Goal: Information Seeking & Learning: Find specific fact

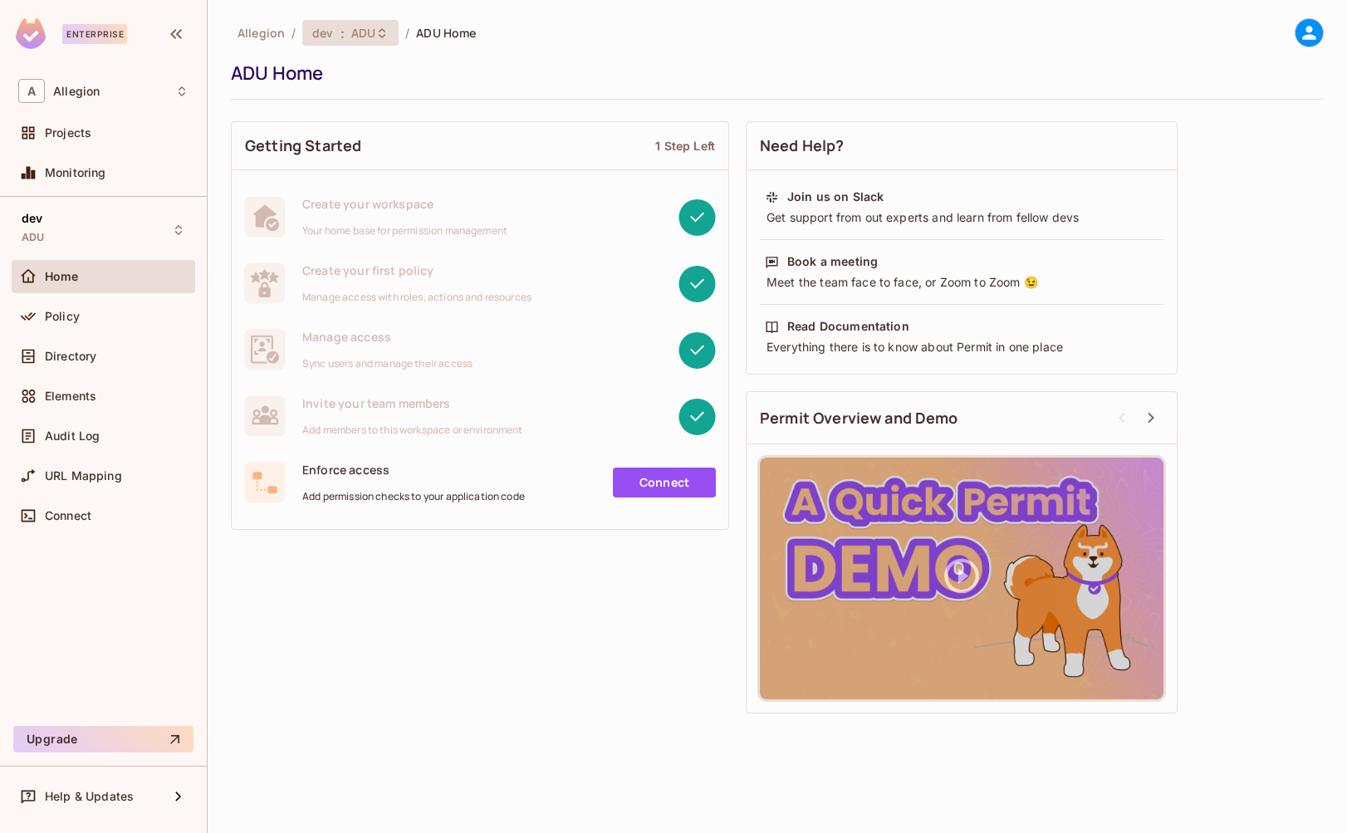
click at [334, 26] on div "dev : ADU" at bounding box center [340, 33] width 56 height 16
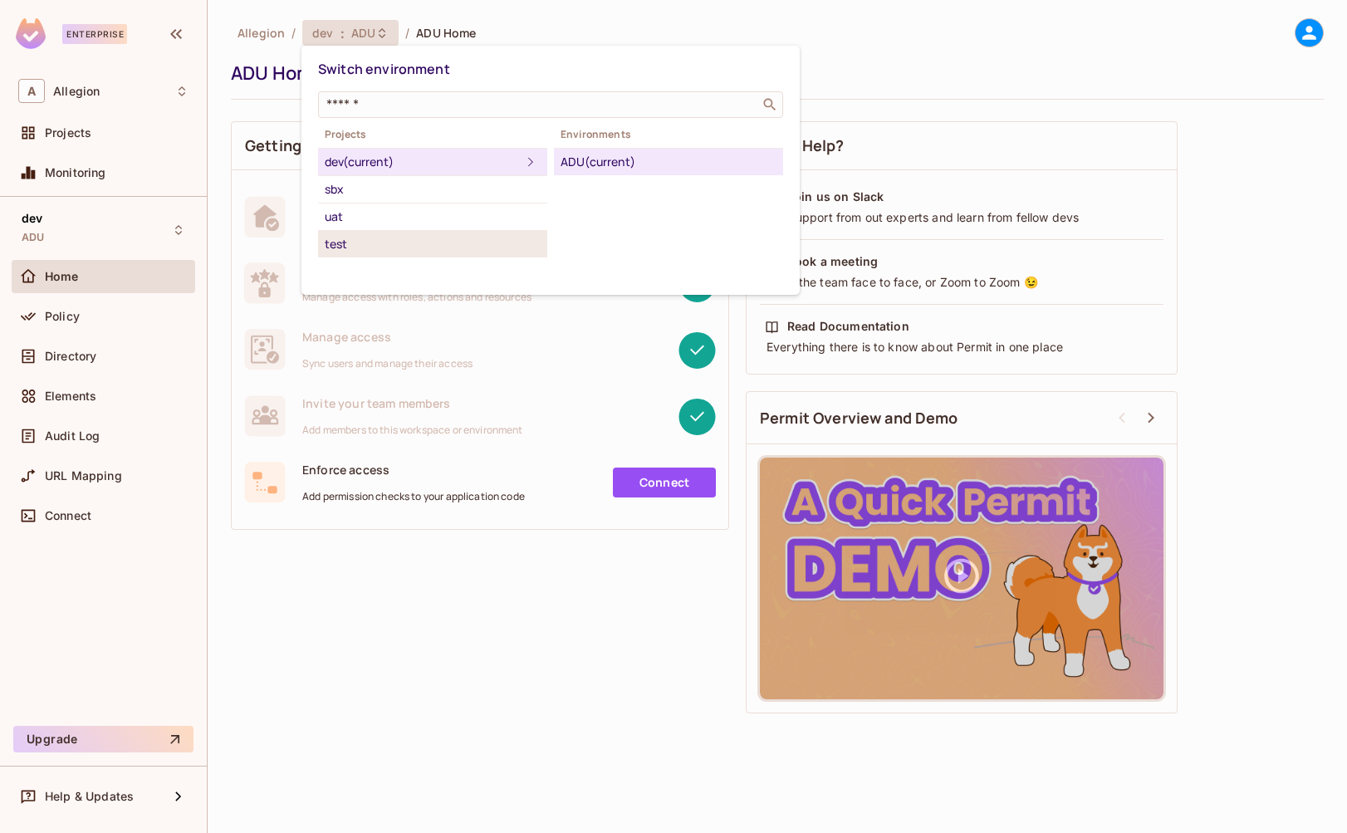
click at [375, 243] on div "test" at bounding box center [433, 244] width 216 height 20
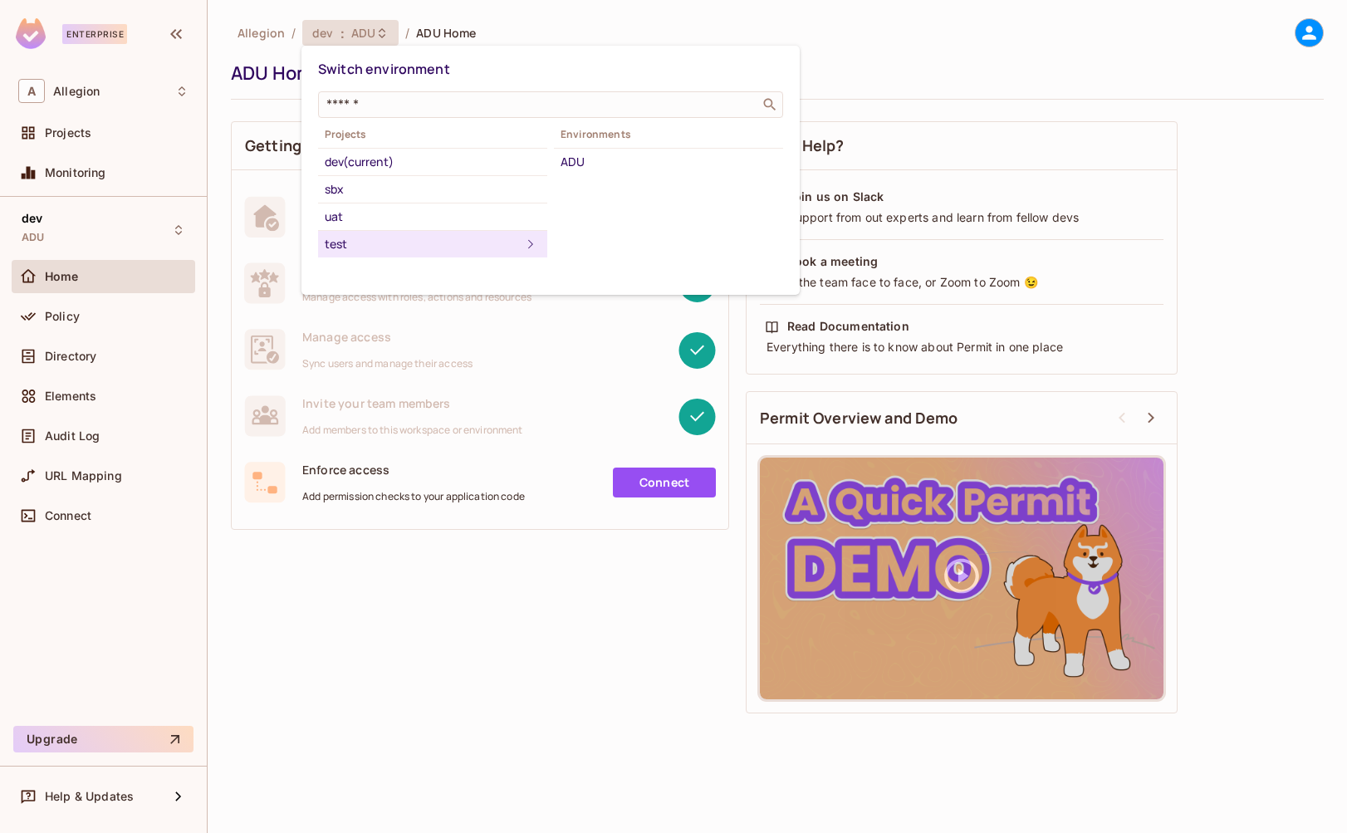
click at [576, 146] on div "Environments ADU" at bounding box center [668, 151] width 229 height 47
click at [580, 162] on div "ADU" at bounding box center [669, 162] width 216 height 20
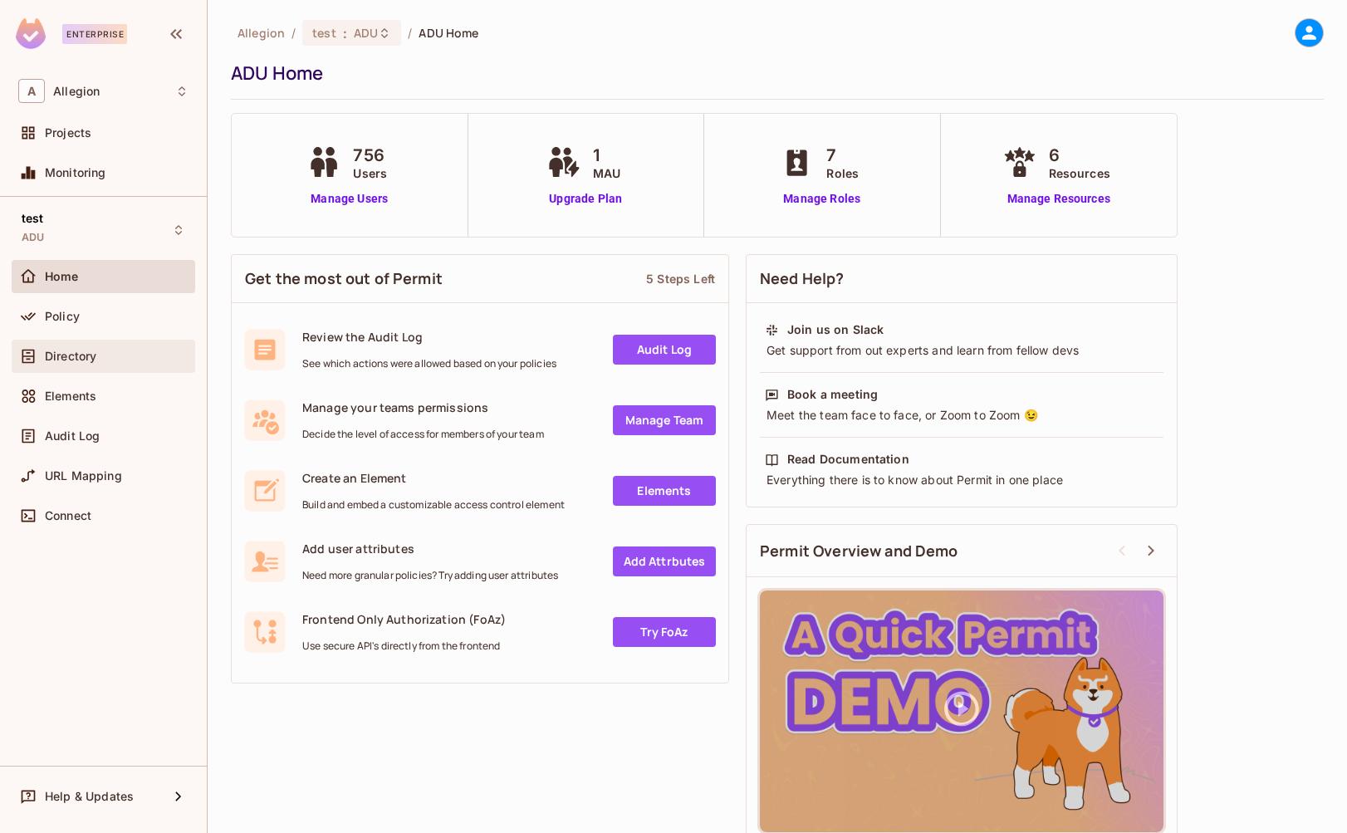
click at [79, 355] on span "Directory" at bounding box center [70, 356] width 51 height 13
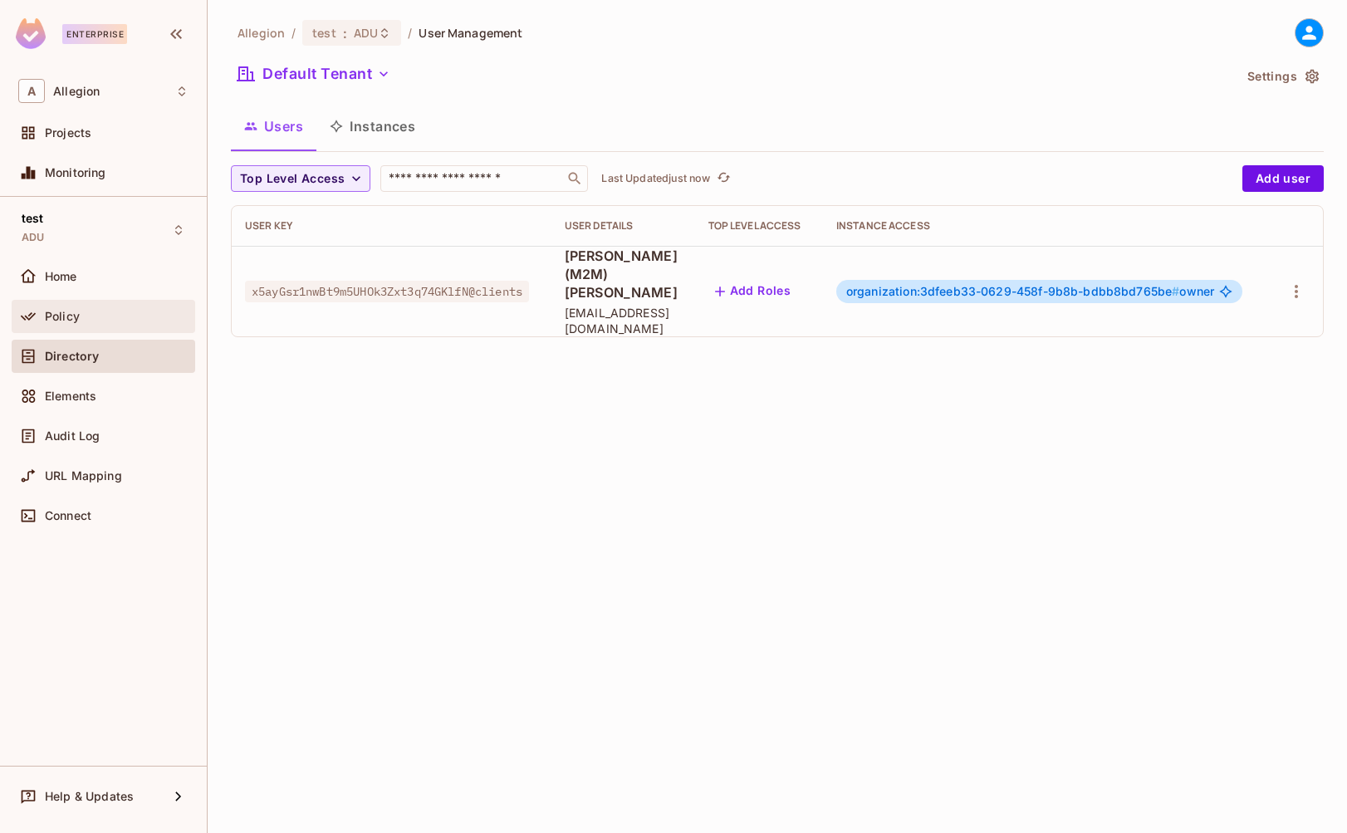
click at [91, 320] on div "Policy" at bounding box center [117, 316] width 144 height 13
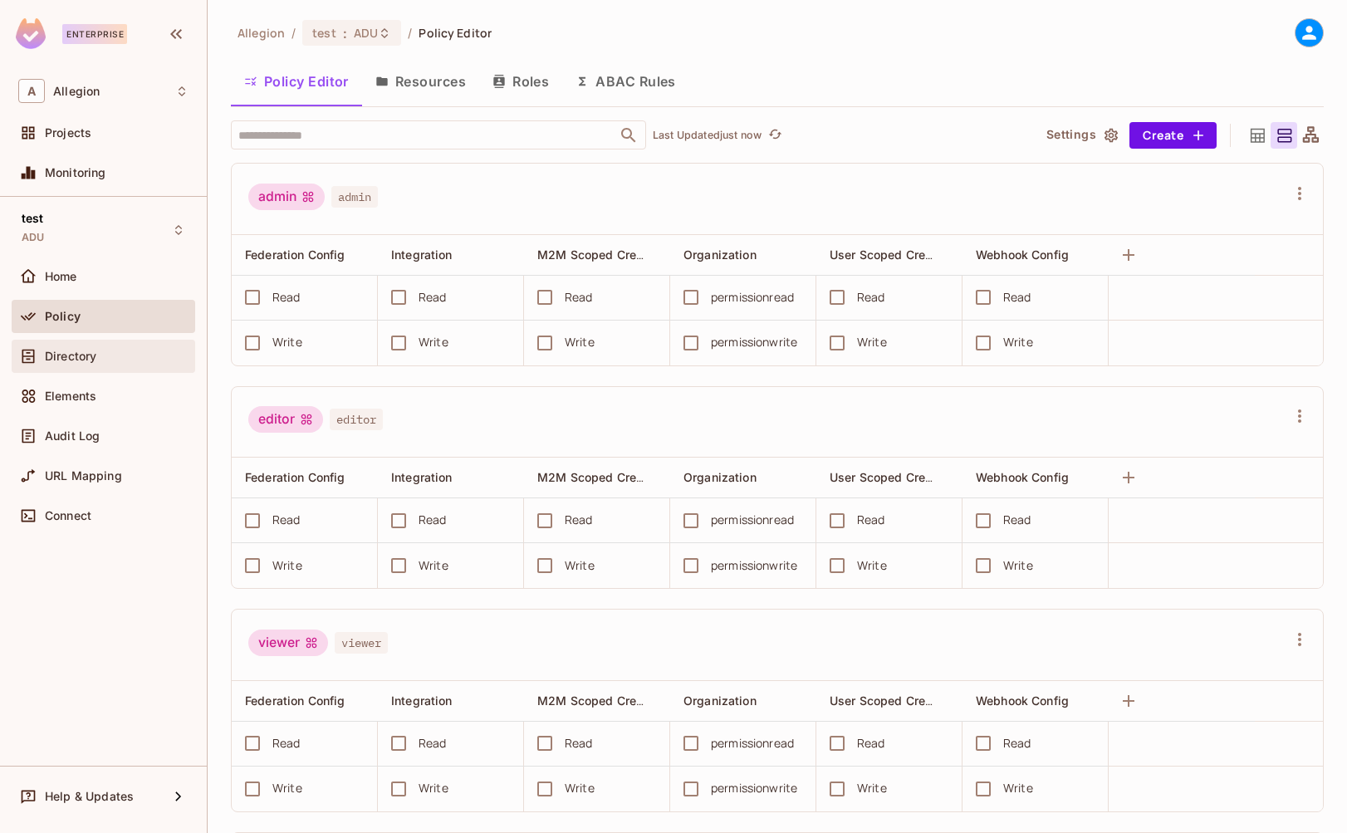
click at [86, 360] on span "Directory" at bounding box center [70, 356] width 51 height 13
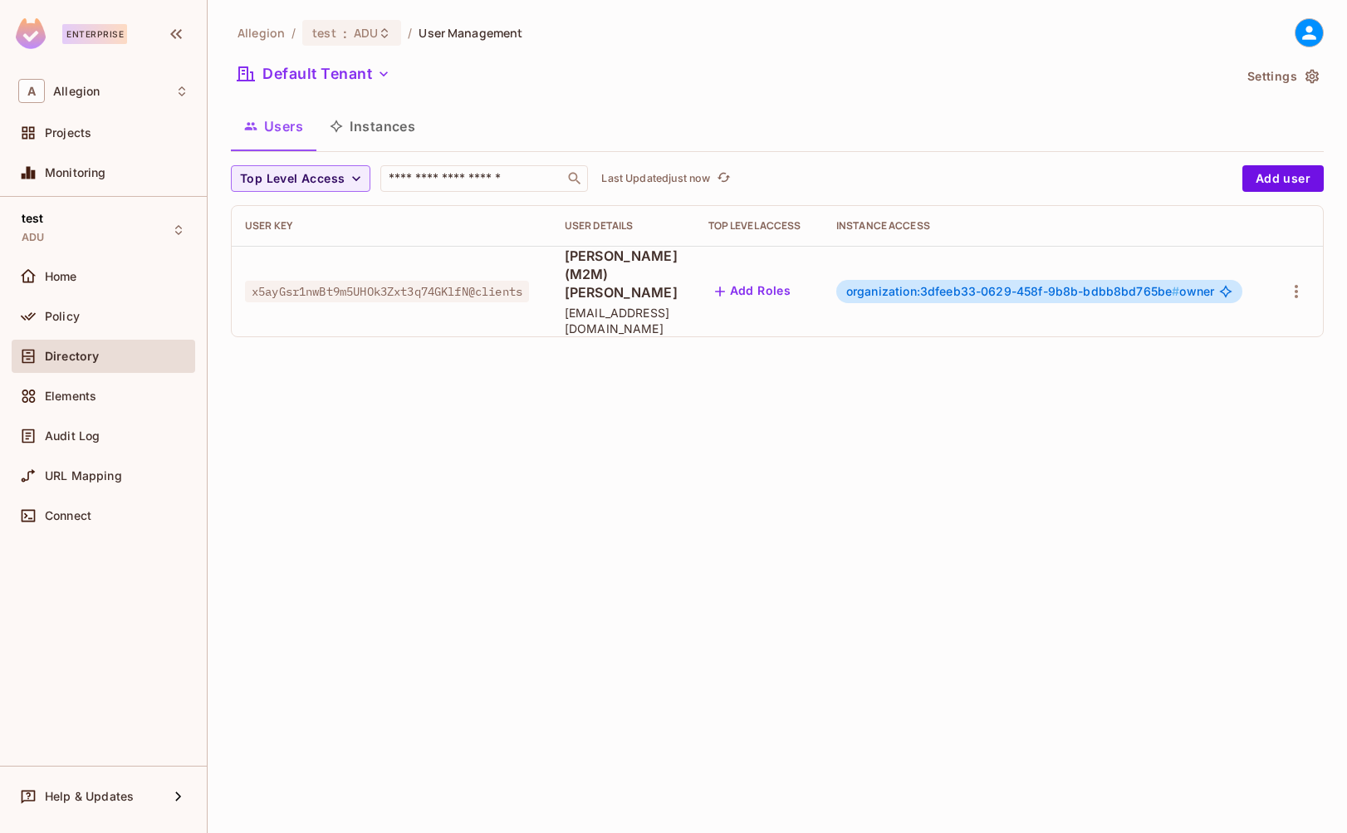
click at [401, 135] on button "Instances" at bounding box center [372, 126] width 112 height 42
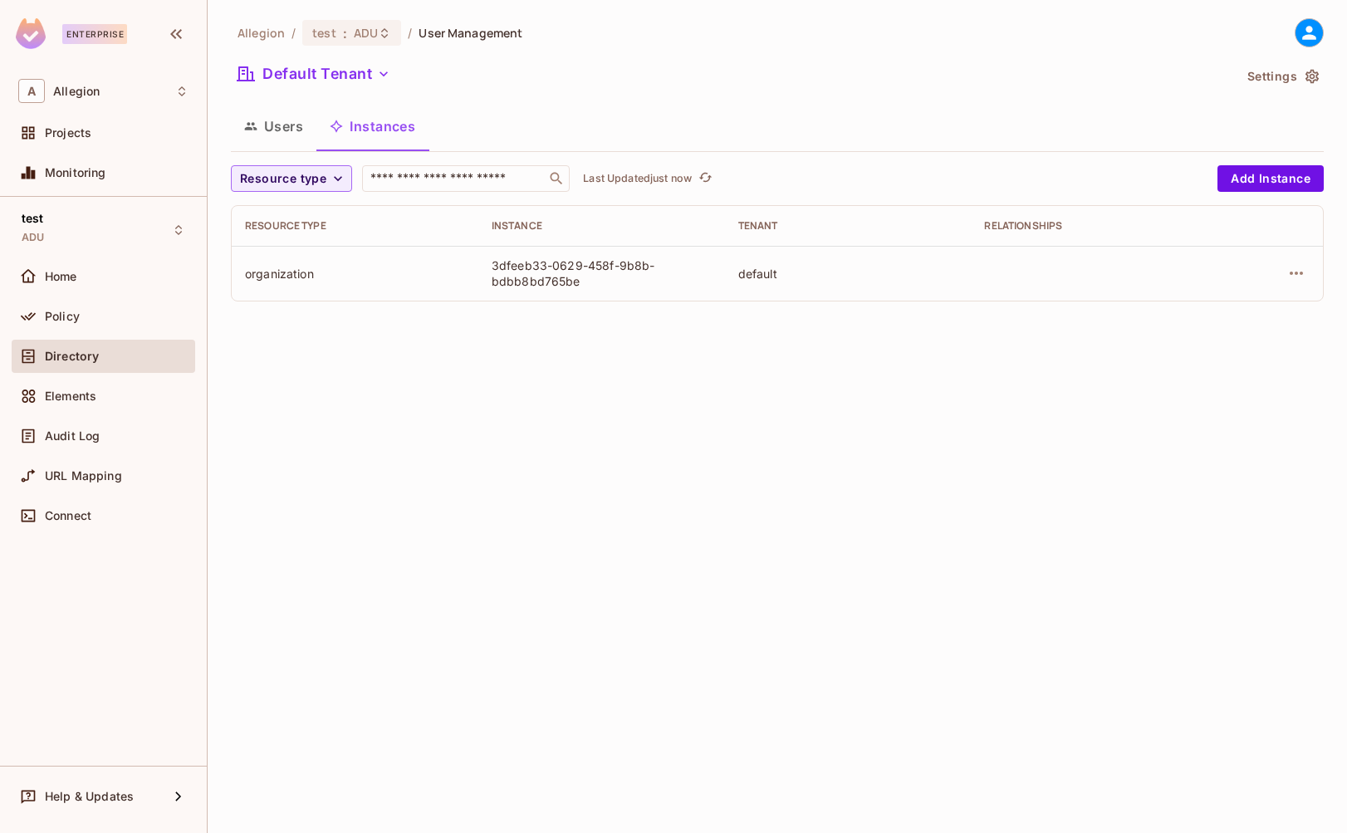
click at [831, 127] on div "Users Instances" at bounding box center [777, 126] width 1093 height 42
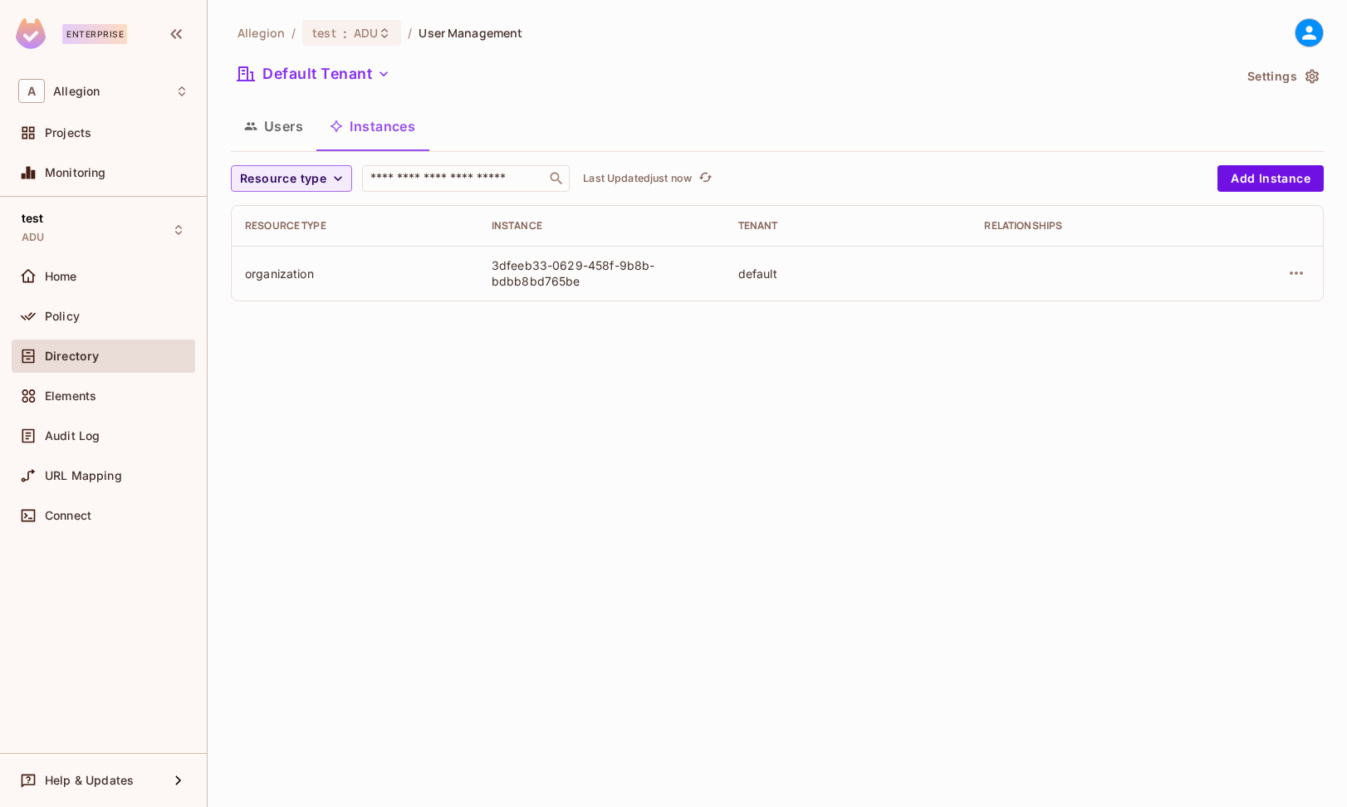
click at [859, 347] on div "Allegion / test : ADU / User Management Default Tenant Settings Users Instances…" at bounding box center [777, 403] width 1139 height 807
click at [115, 426] on div "Audit Log" at bounding box center [103, 436] width 170 height 20
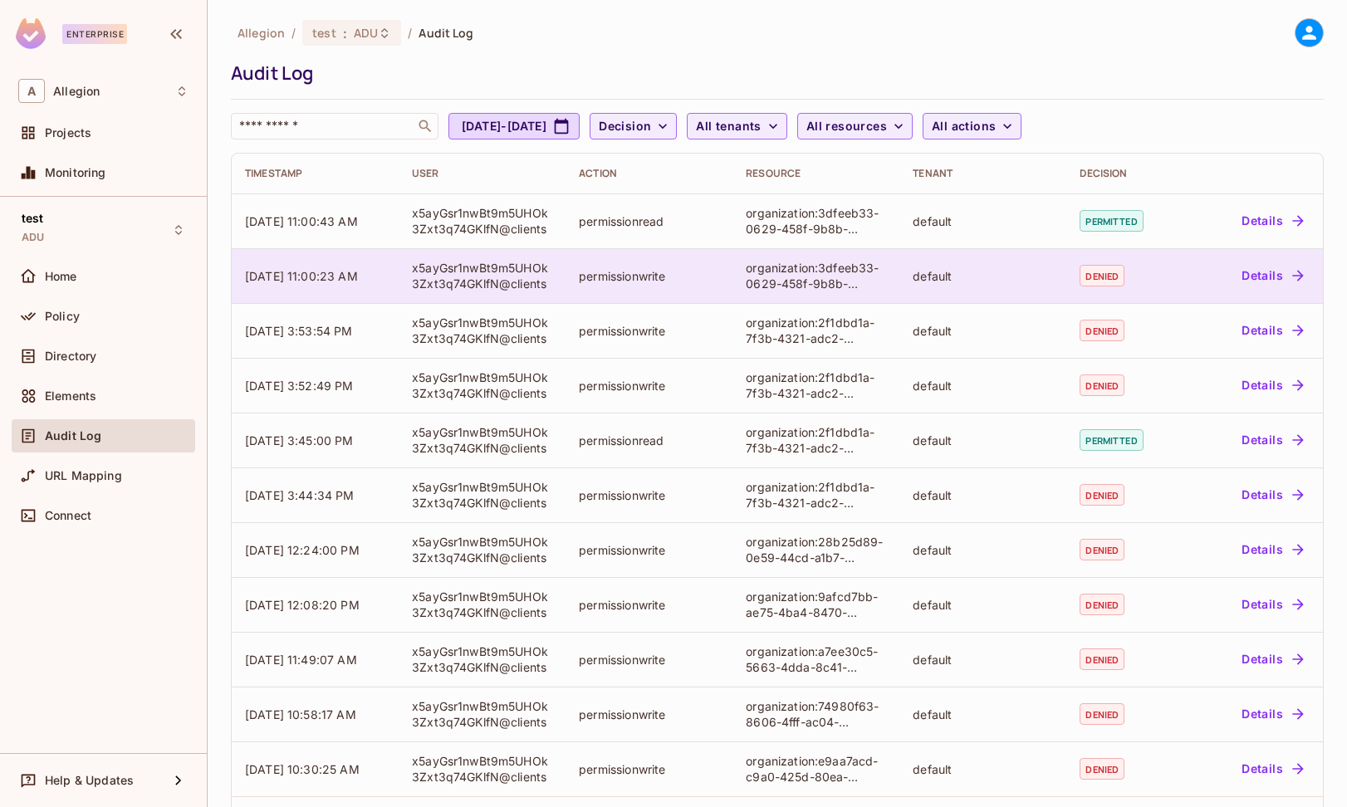
click at [1252, 277] on button "Details" at bounding box center [1272, 275] width 75 height 27
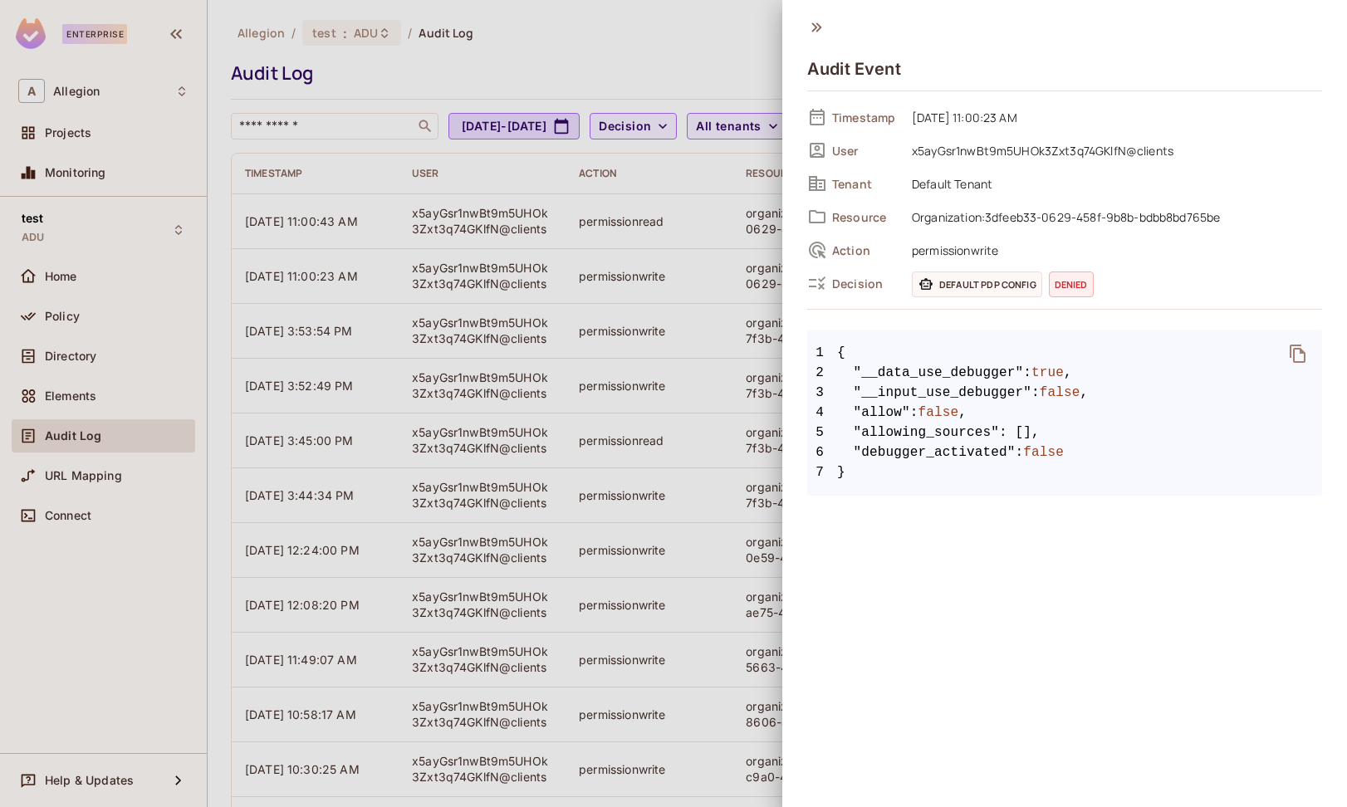
click at [953, 251] on span "permissionwrite" at bounding box center [1113, 250] width 419 height 20
drag, startPoint x: 912, startPoint y: 149, endPoint x: 1169, endPoint y: 148, distance: 256.6
click at [1171, 148] on span "x5ayGsr1nwBt9m5UHOk3Zxt3q74GKlfN@clients" at bounding box center [1113, 150] width 419 height 20
copy span "x5ayGsr1nwBt9m5UHOk3Zxt3q74GKlfN@clients"
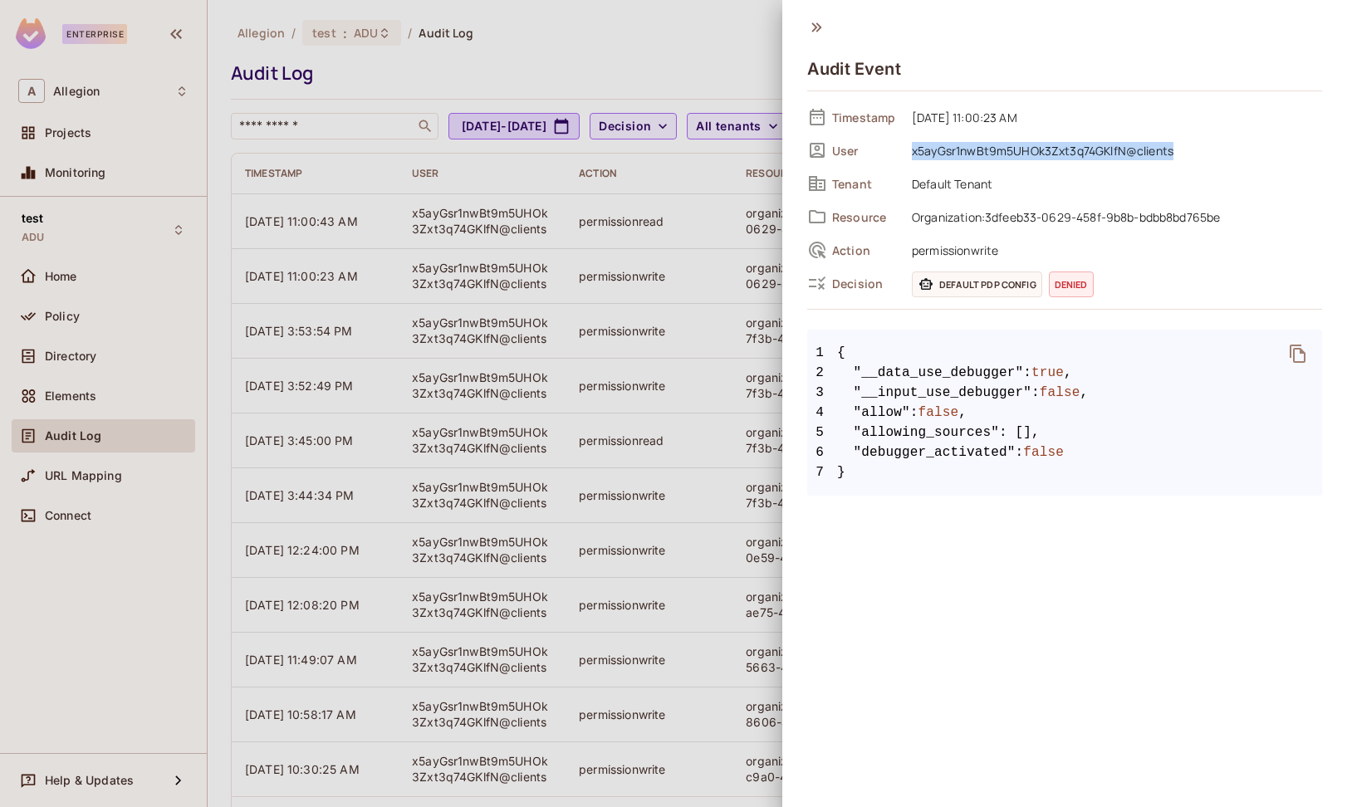
click at [689, 61] on div at bounding box center [673, 403] width 1347 height 807
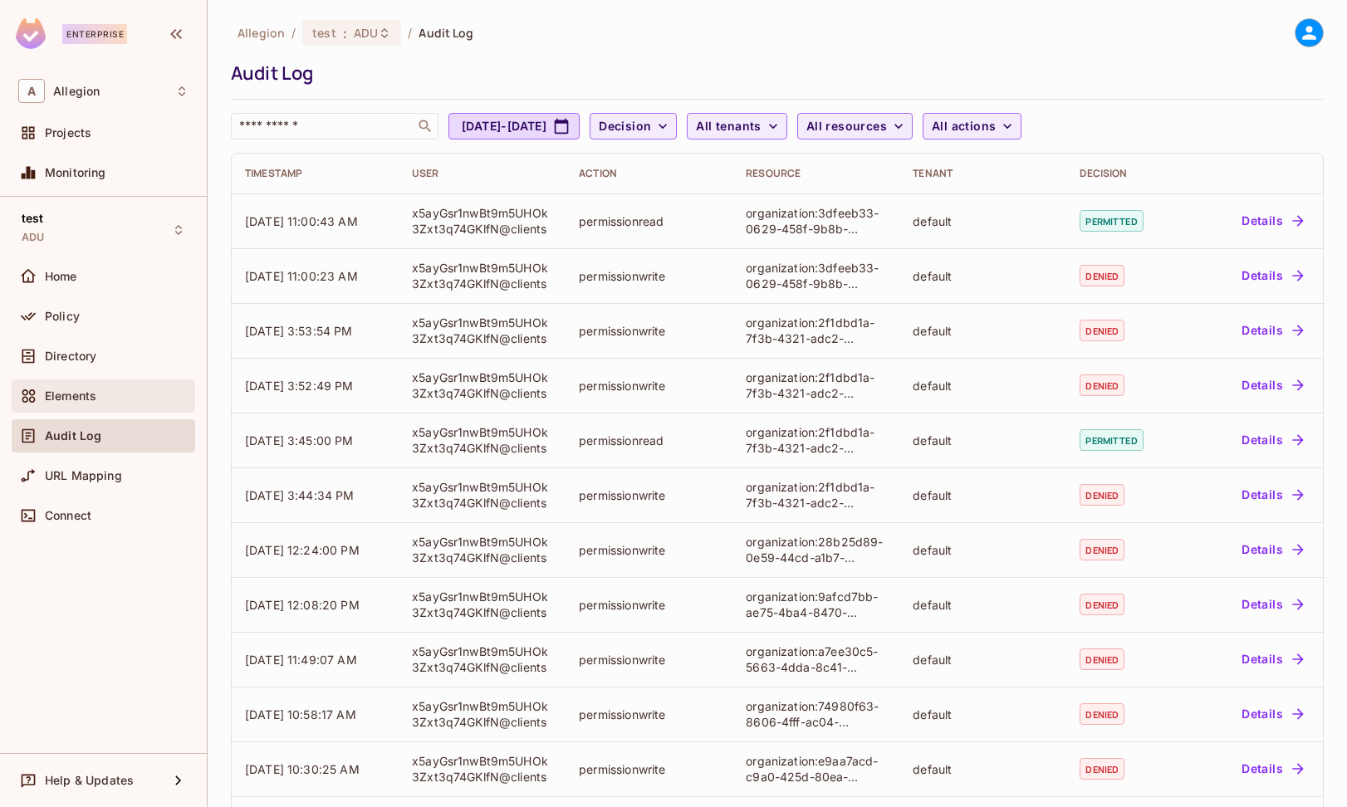
click at [130, 385] on div "Elements" at bounding box center [104, 396] width 184 height 33
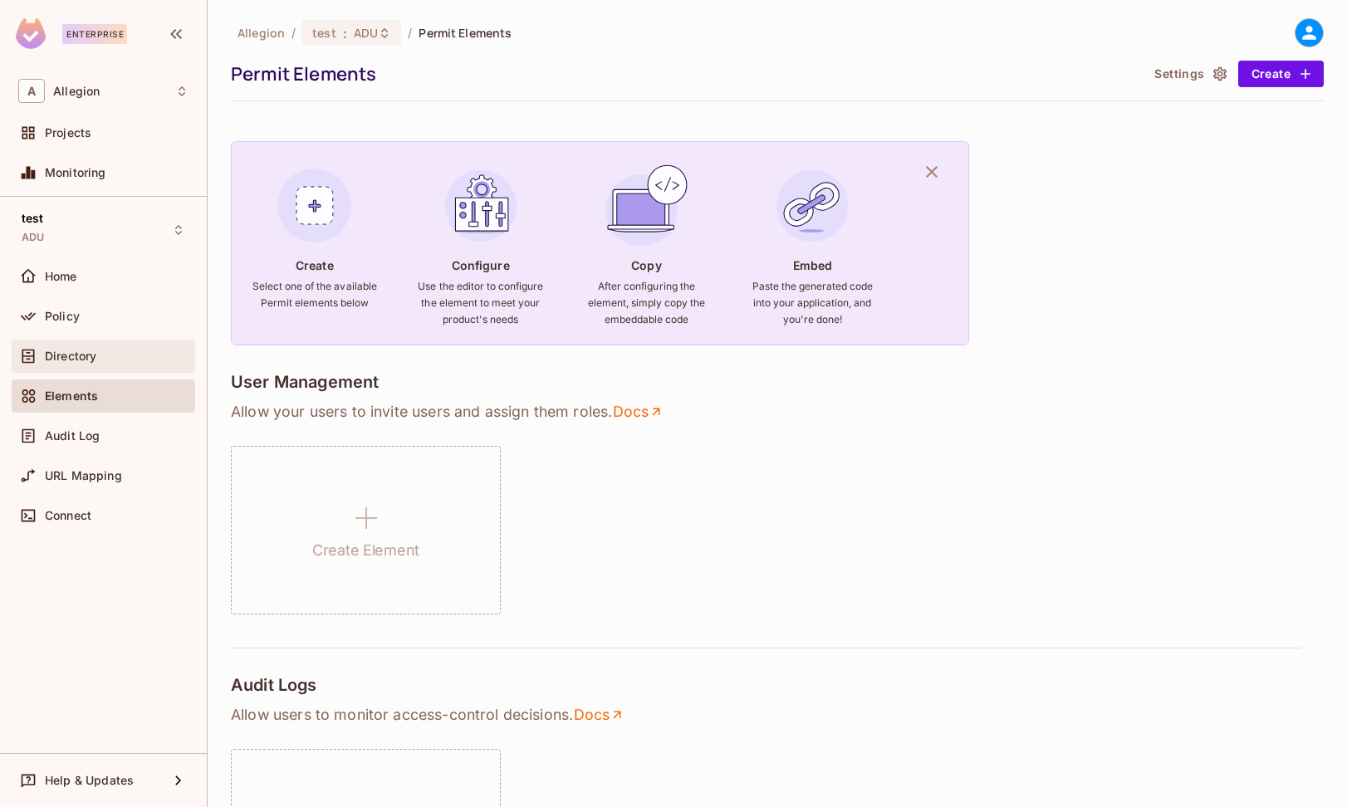
click at [130, 359] on div "Directory" at bounding box center [117, 356] width 144 height 13
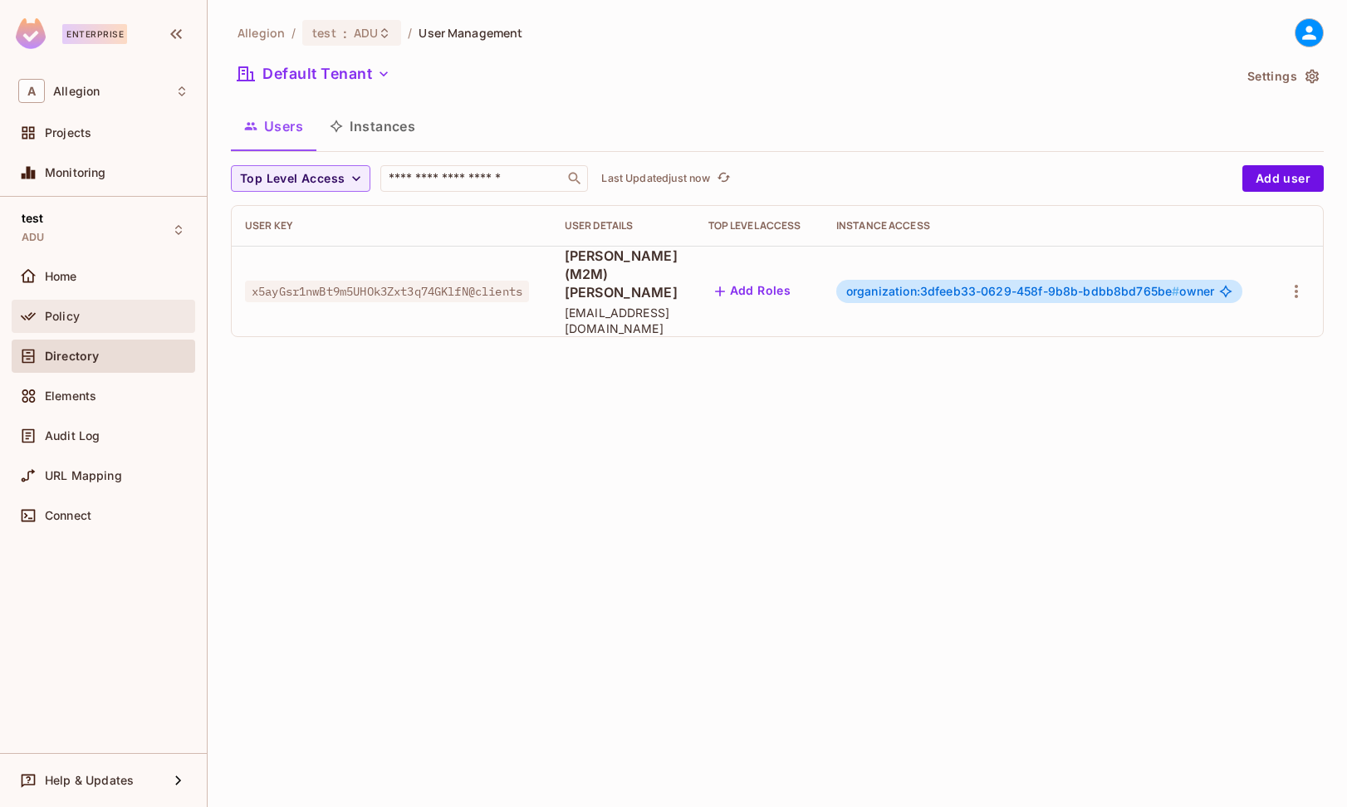
click at [166, 317] on div "Policy" at bounding box center [117, 316] width 144 height 13
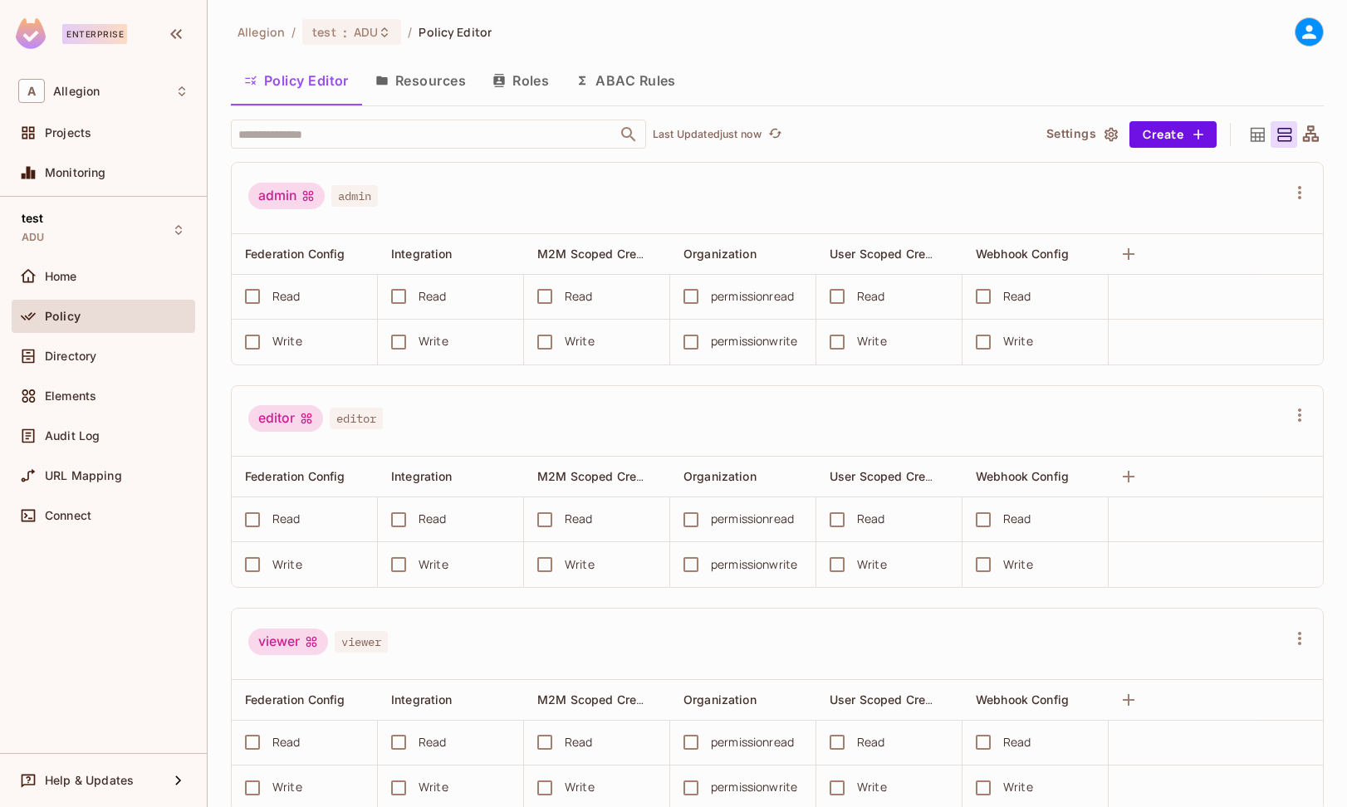
click at [428, 74] on button "Resources" at bounding box center [420, 81] width 117 height 42
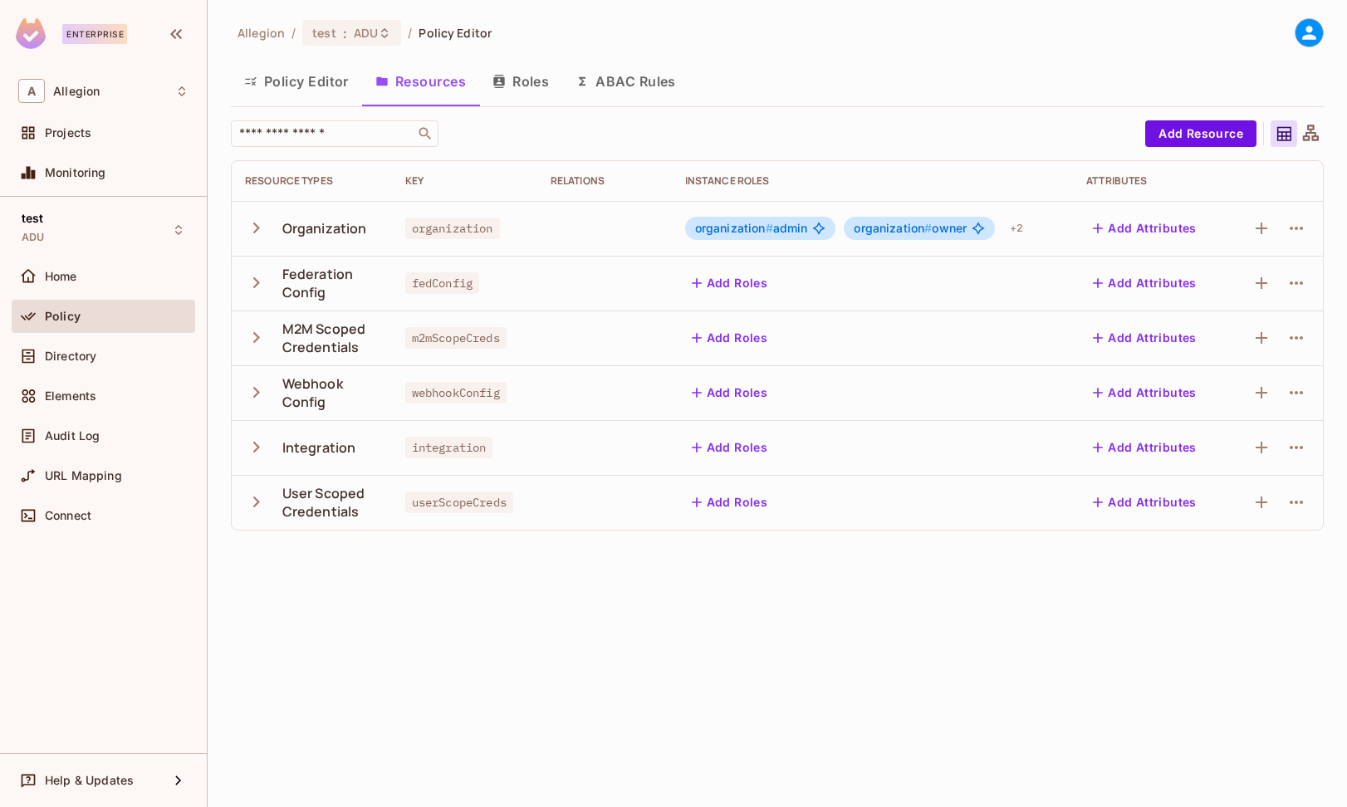
click at [944, 226] on span "organization # owner" at bounding box center [910, 228] width 113 height 13
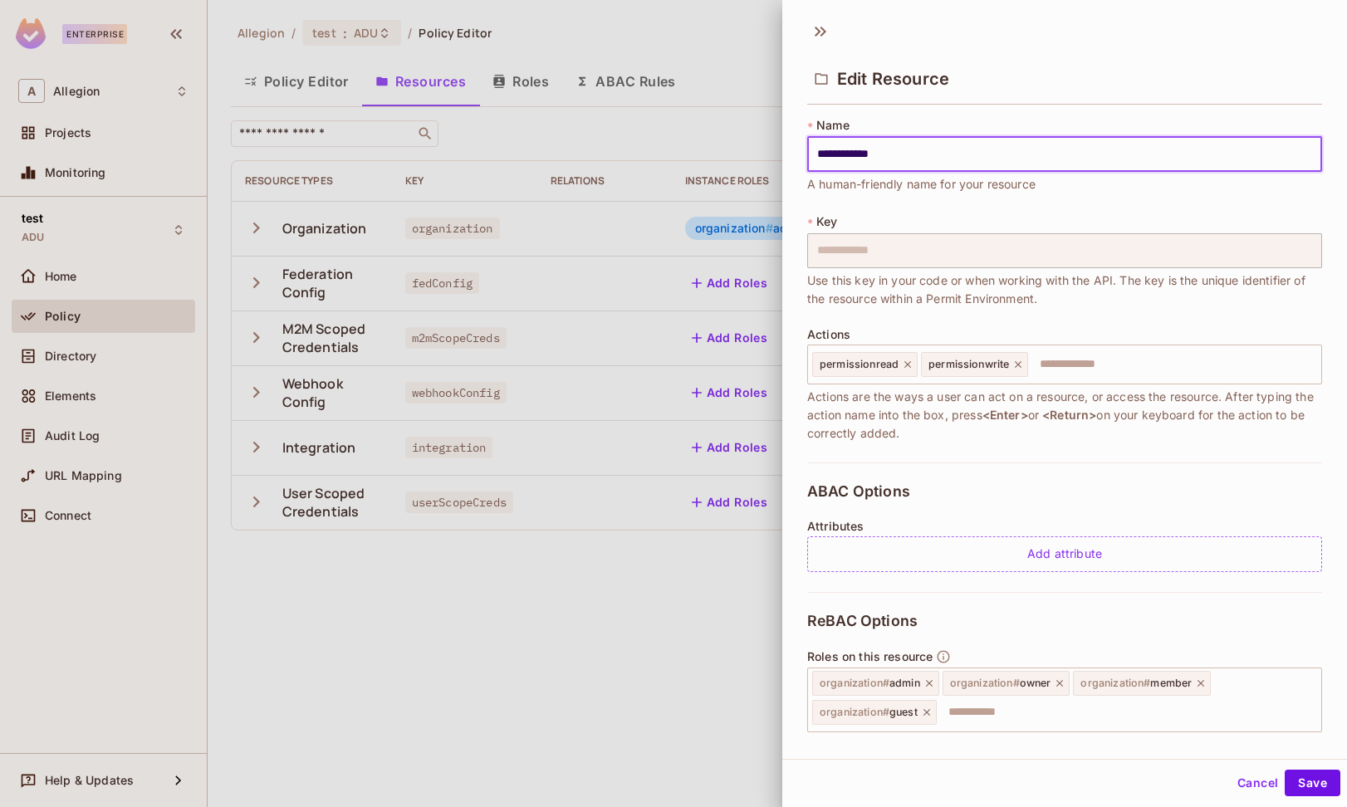
scroll to position [3, 0]
click at [1244, 787] on button "Cancel" at bounding box center [1258, 783] width 54 height 27
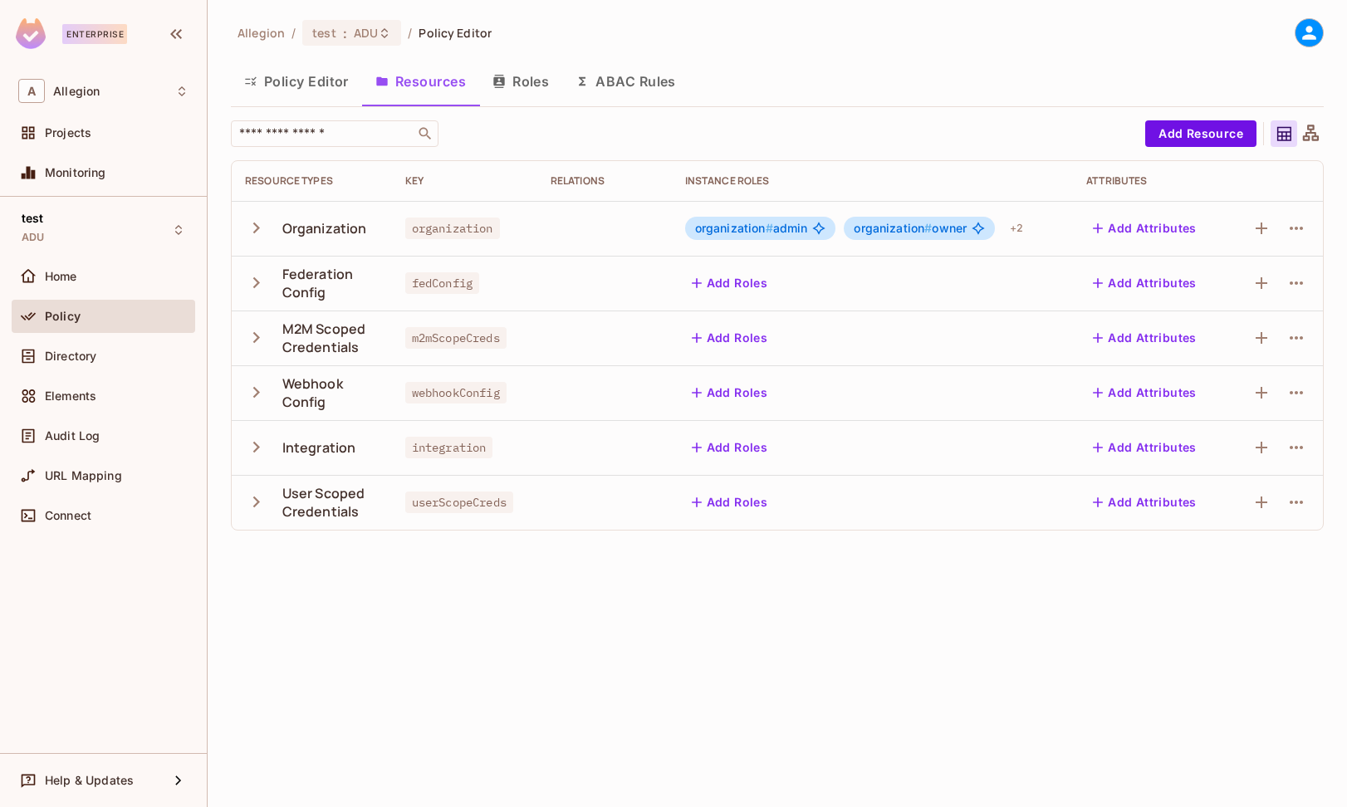
click at [595, 184] on div "Relations" at bounding box center [605, 180] width 108 height 13
click at [252, 225] on icon "button" at bounding box center [256, 228] width 22 height 22
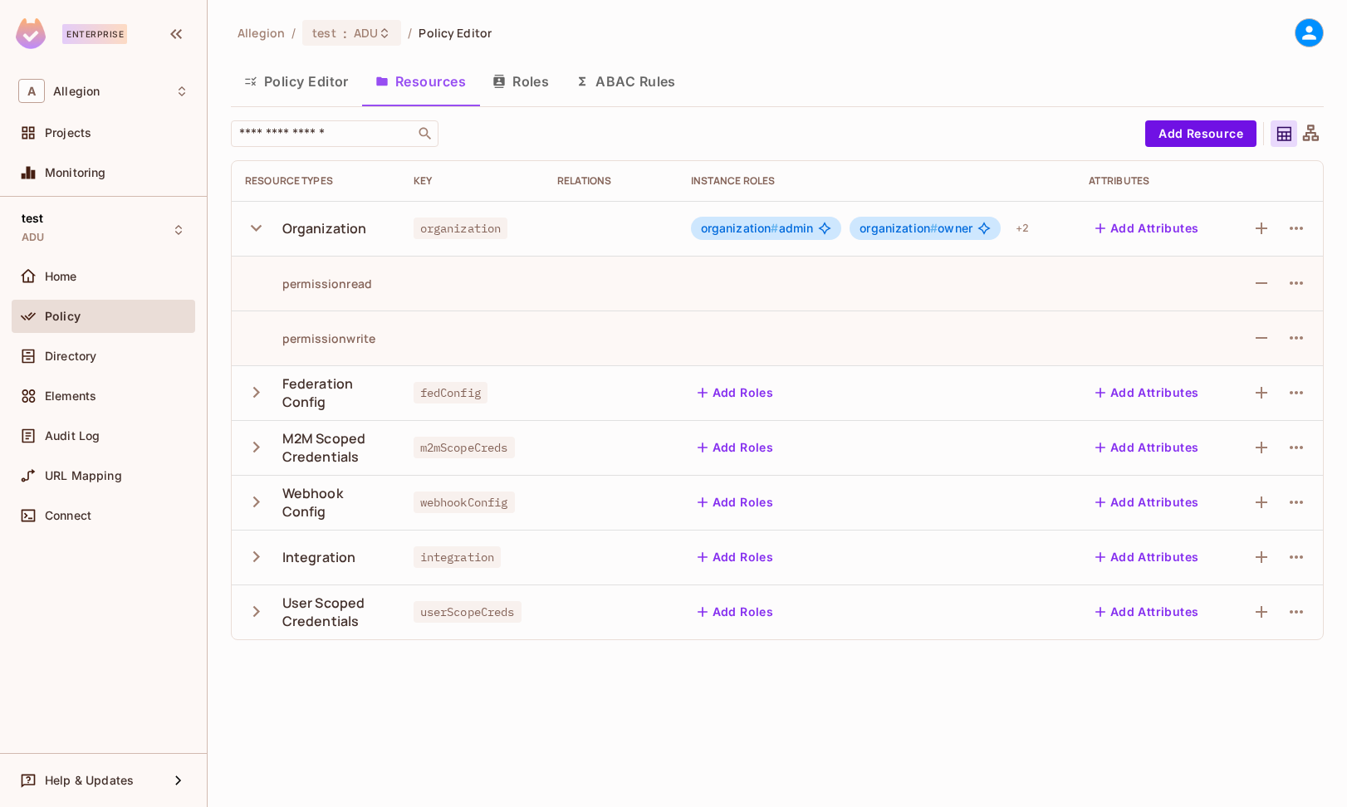
click at [542, 88] on button "Roles" at bounding box center [520, 82] width 83 height 42
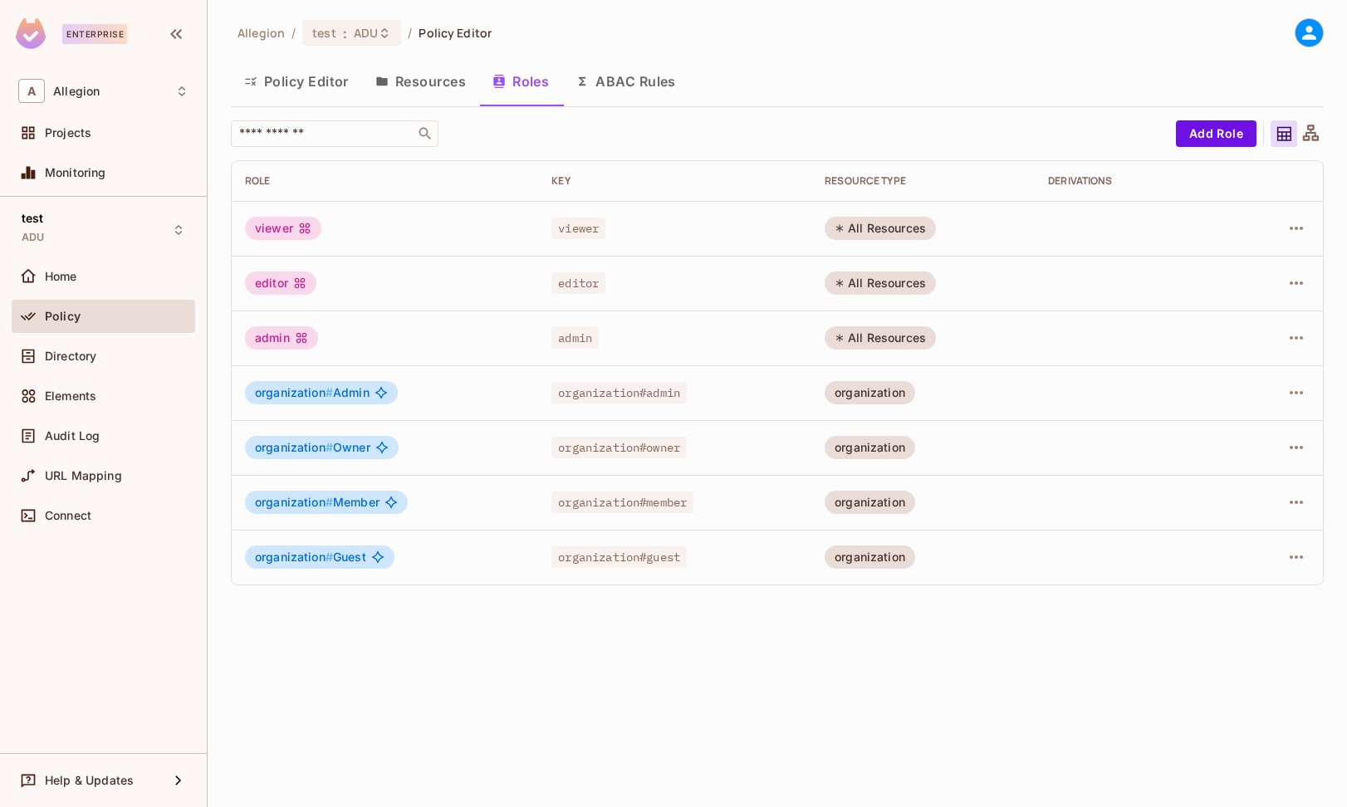
click at [636, 72] on button "ABAC Rules" at bounding box center [625, 82] width 127 height 42
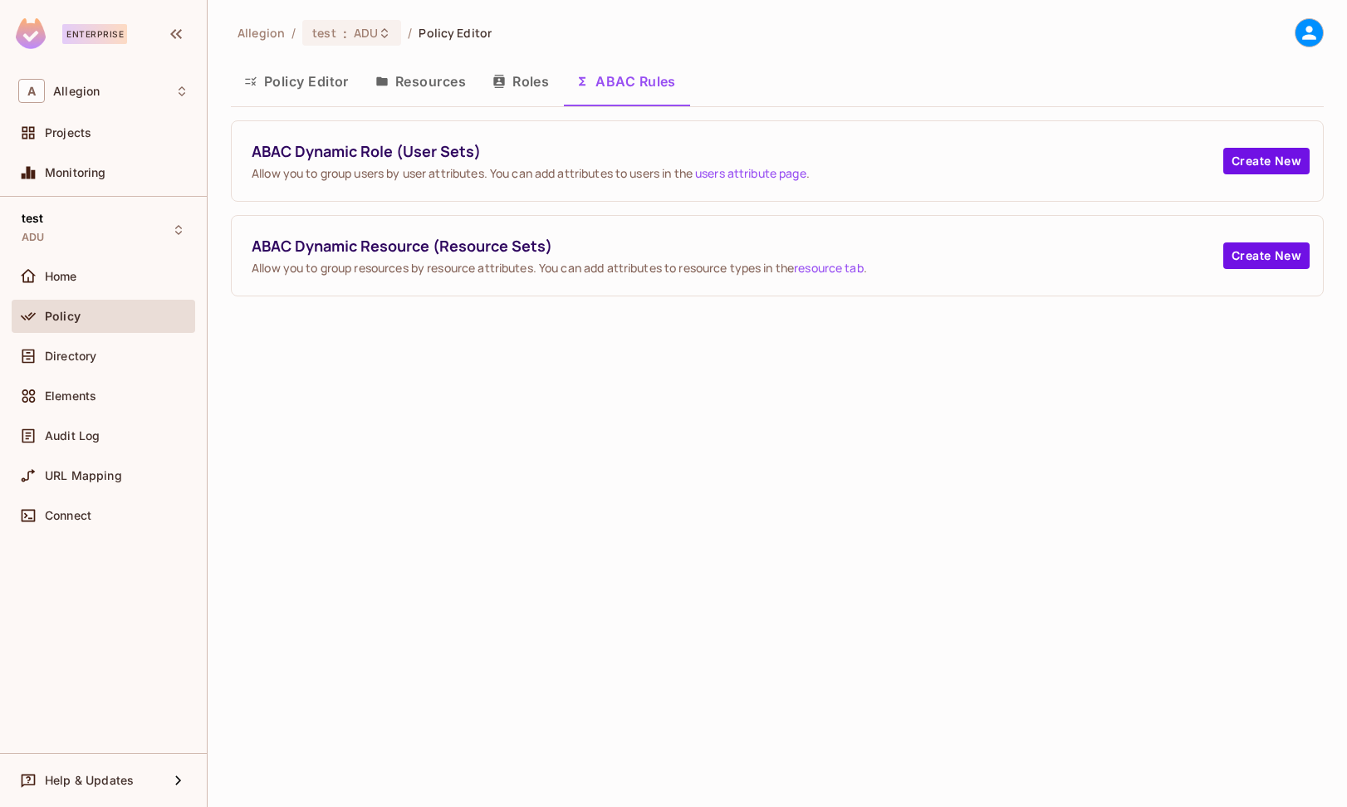
click at [431, 72] on button "Resources" at bounding box center [420, 82] width 117 height 42
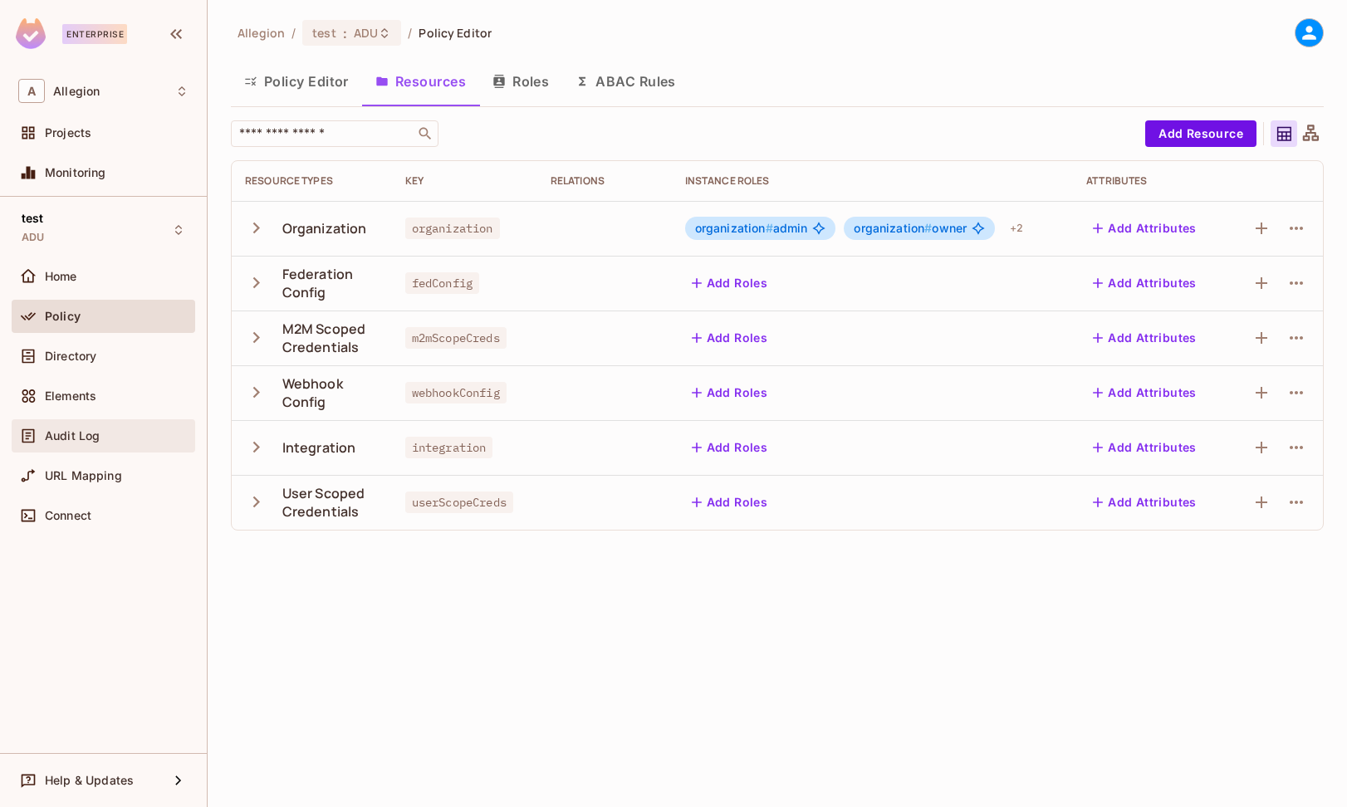
click at [76, 438] on span "Audit Log" at bounding box center [72, 435] width 55 height 13
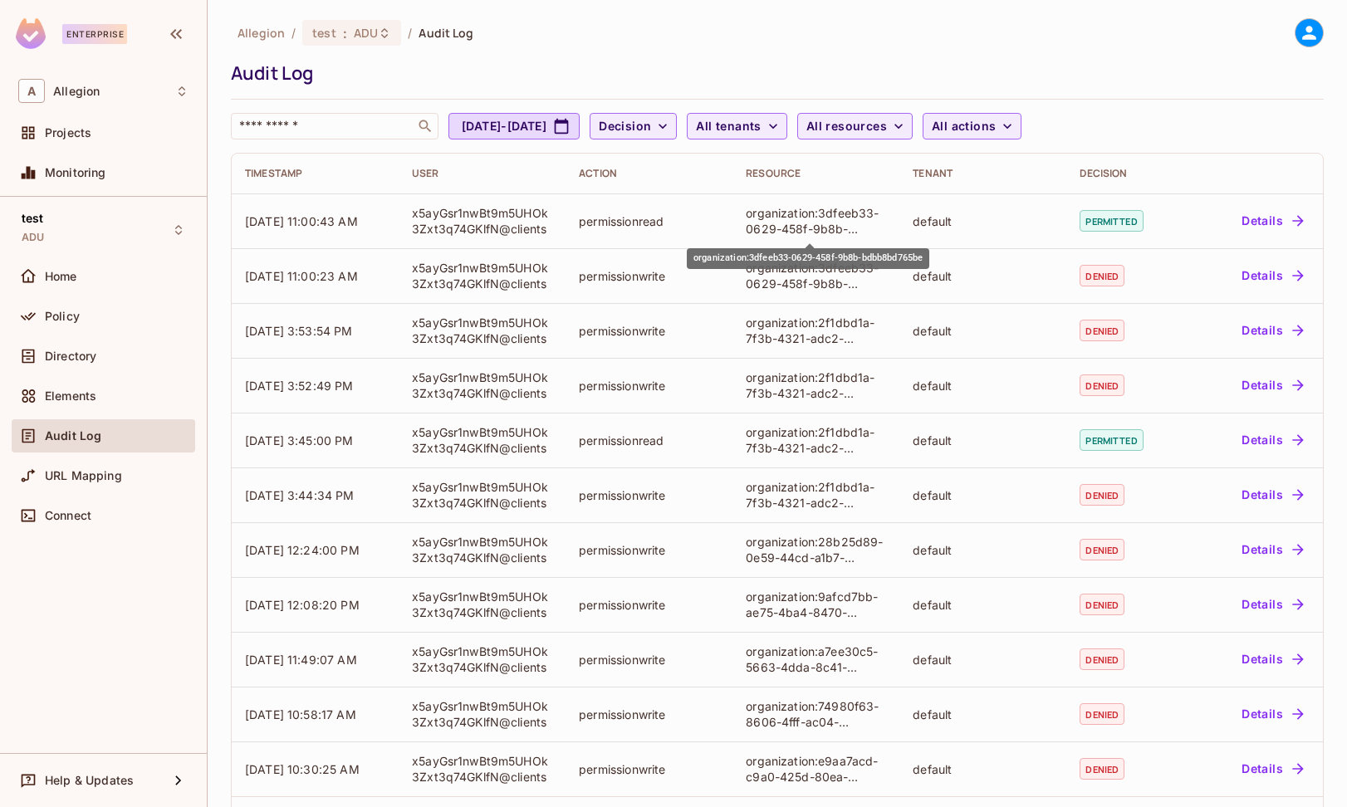
click at [775, 253] on div "organization:3dfeeb33-0629-458f-9b8b-bdbb8bd765be" at bounding box center [808, 258] width 243 height 21
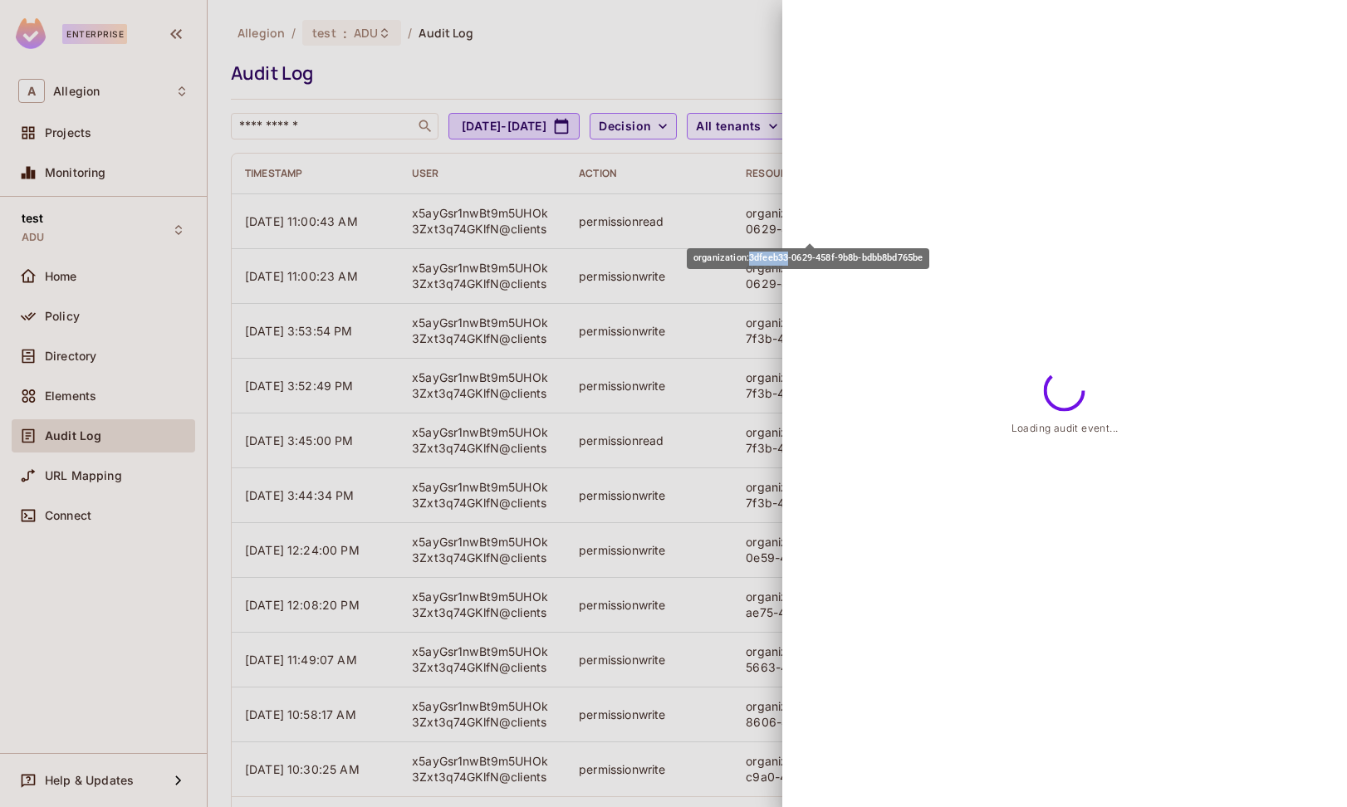
click at [775, 253] on div "organization:3dfeeb33-0629-458f-9b8b-bdbb8bd765be" at bounding box center [808, 258] width 243 height 21
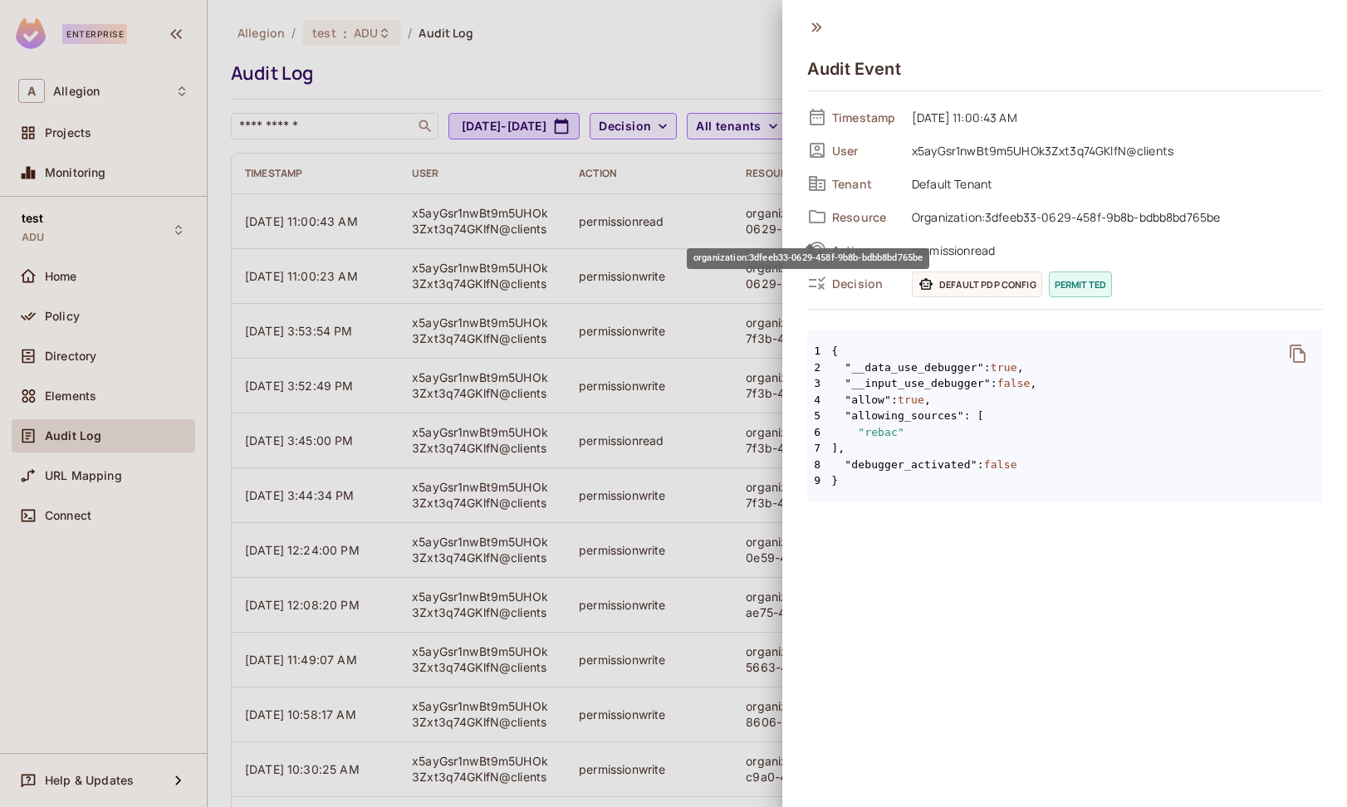
click at [775, 253] on div "organization:3dfeeb33-0629-458f-9b8b-bdbb8bd765be" at bounding box center [808, 258] width 243 height 21
click at [970, 217] on span "Organization:3dfeeb33-0629-458f-9b8b-bdbb8bd765be" at bounding box center [1113, 217] width 419 height 20
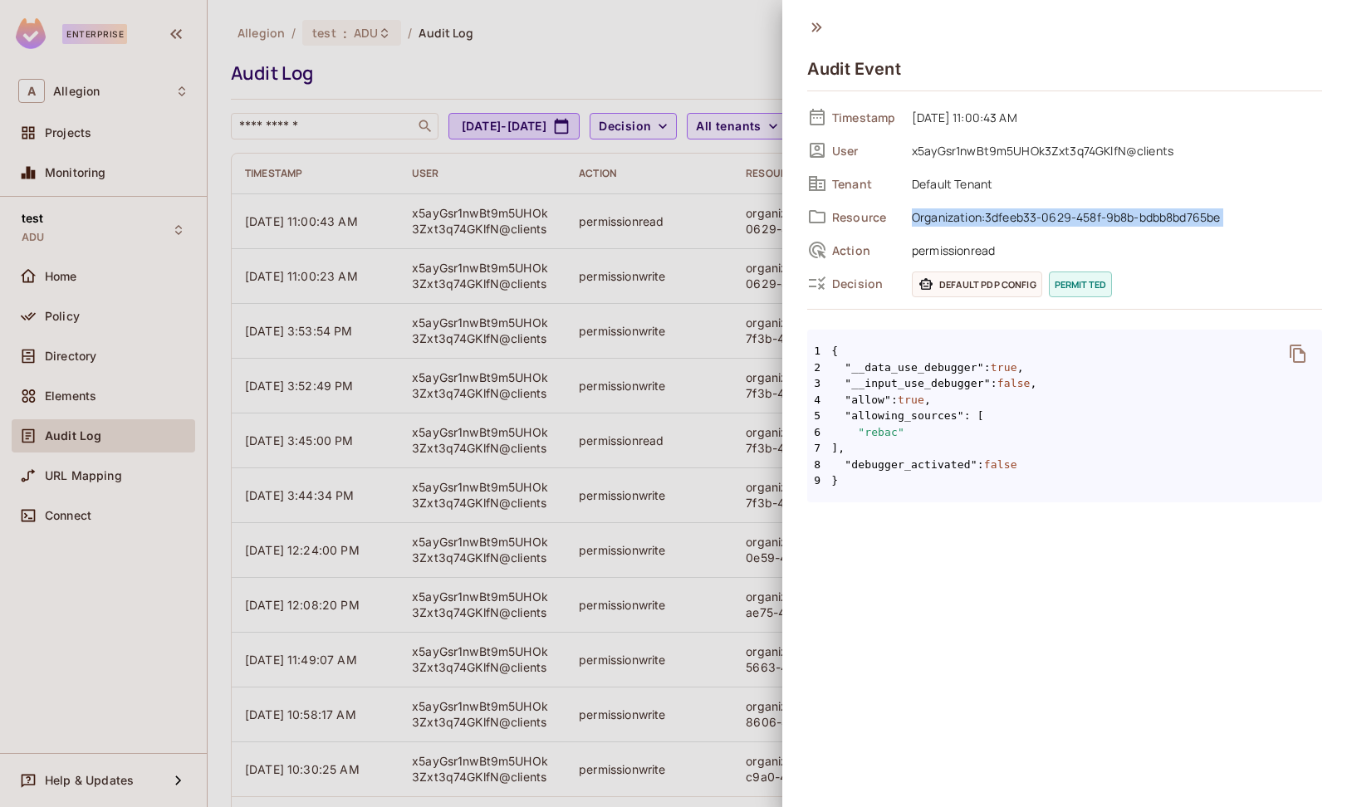
click at [970, 217] on span "Organization:3dfeeb33-0629-458f-9b8b-bdbb8bd765be" at bounding box center [1113, 217] width 419 height 20
copy div "Organization:3dfeeb33-0629-458f-9b8b-bdbb8bd765be"
click at [672, 299] on div at bounding box center [673, 403] width 1347 height 807
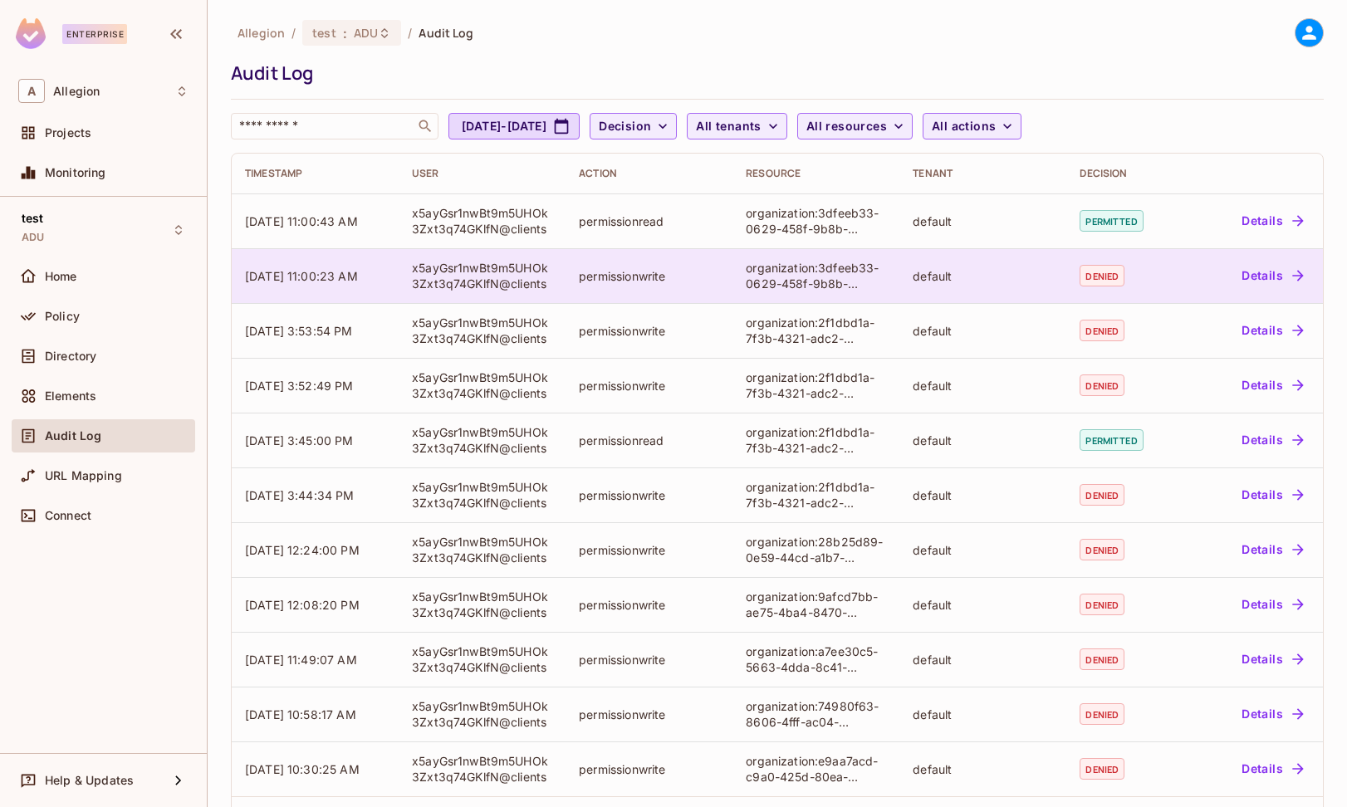
click at [631, 273] on div "permissionwrite" at bounding box center [649, 276] width 140 height 16
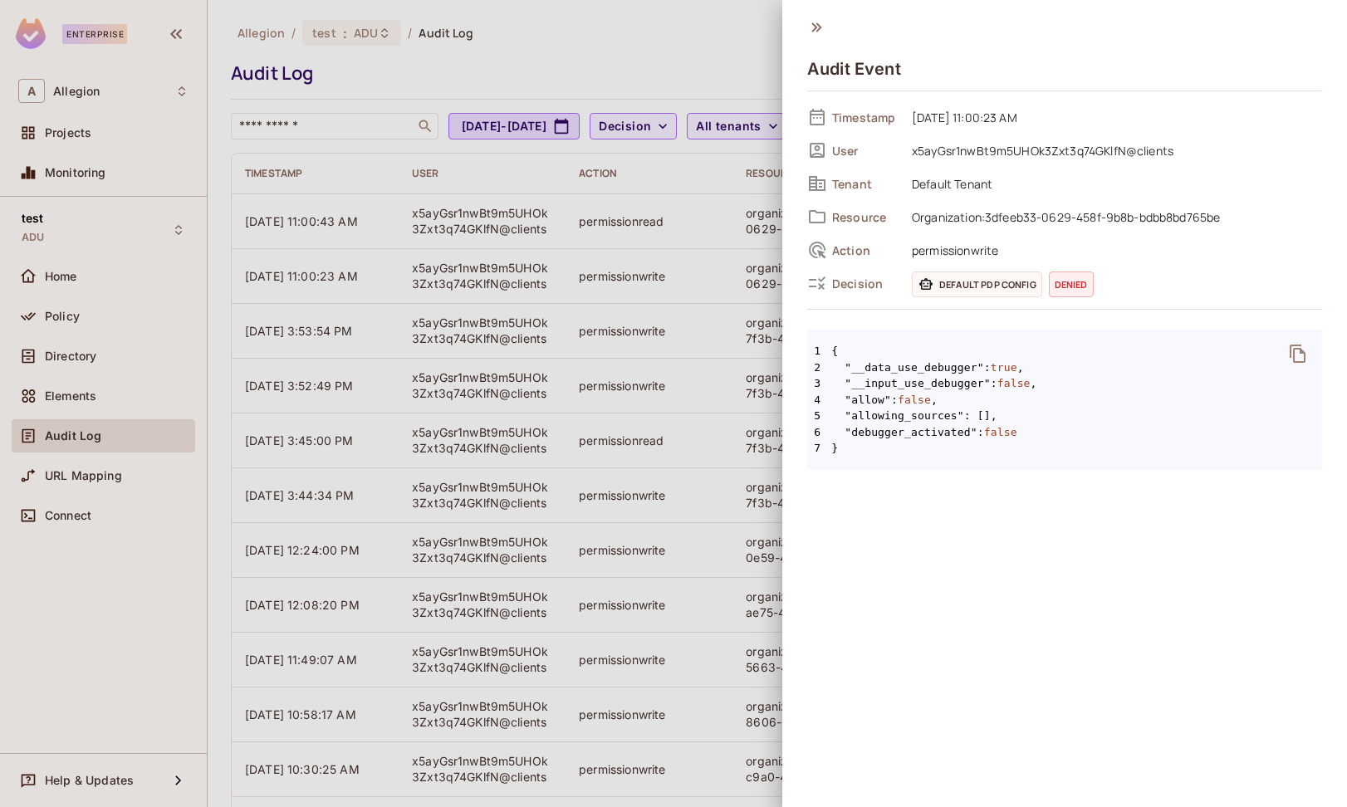
click at [962, 218] on span "Organization:3dfeeb33-0629-458f-9b8b-bdbb8bd765be" at bounding box center [1113, 217] width 419 height 20
copy div "Organization:3dfeeb33-0629-458f-9b8b-bdbb8bd765be"
click at [707, 304] on div at bounding box center [673, 403] width 1347 height 807
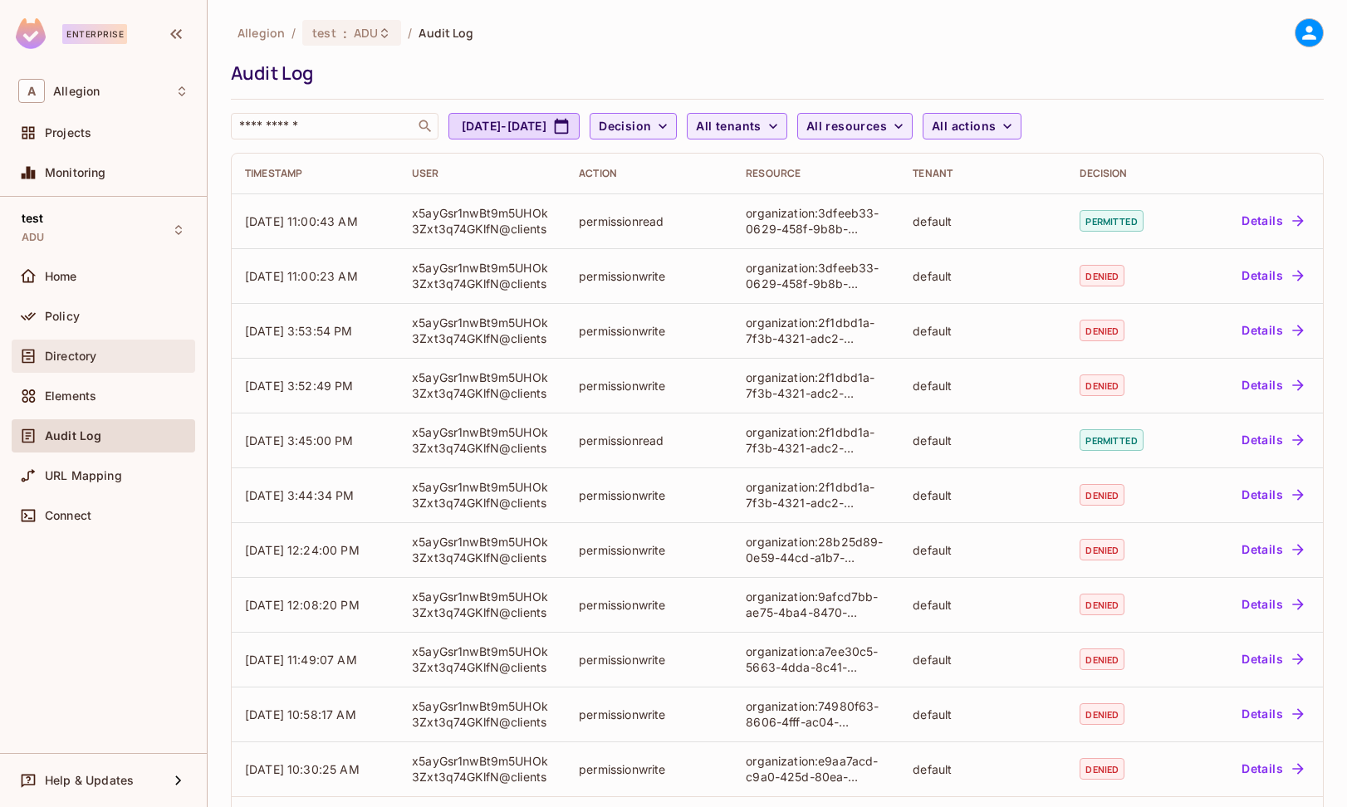
click at [109, 345] on div "Directory" at bounding box center [104, 356] width 184 height 33
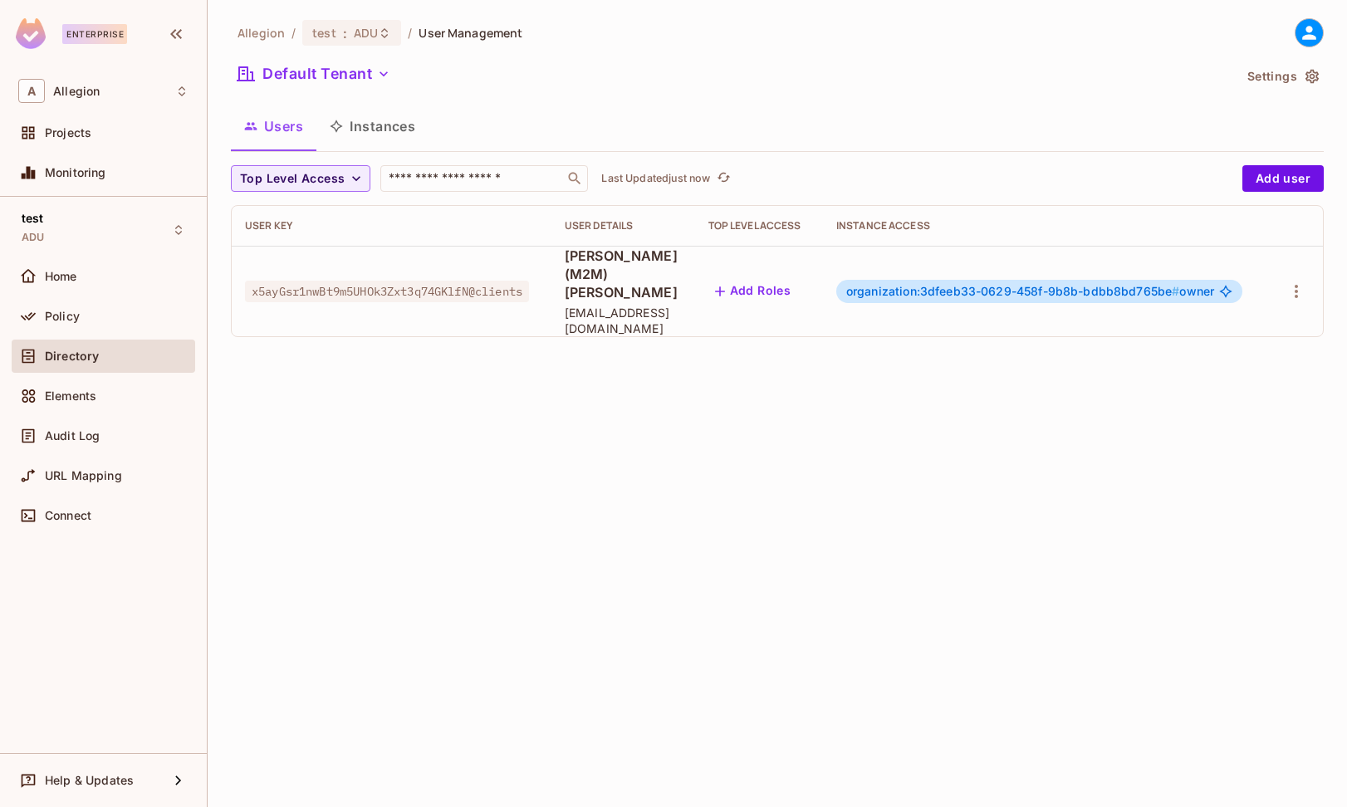
click at [957, 284] on span "organization:3dfeeb33-0629-458f-9b8b-bdbb8bd765be #" at bounding box center [1013, 291] width 334 height 14
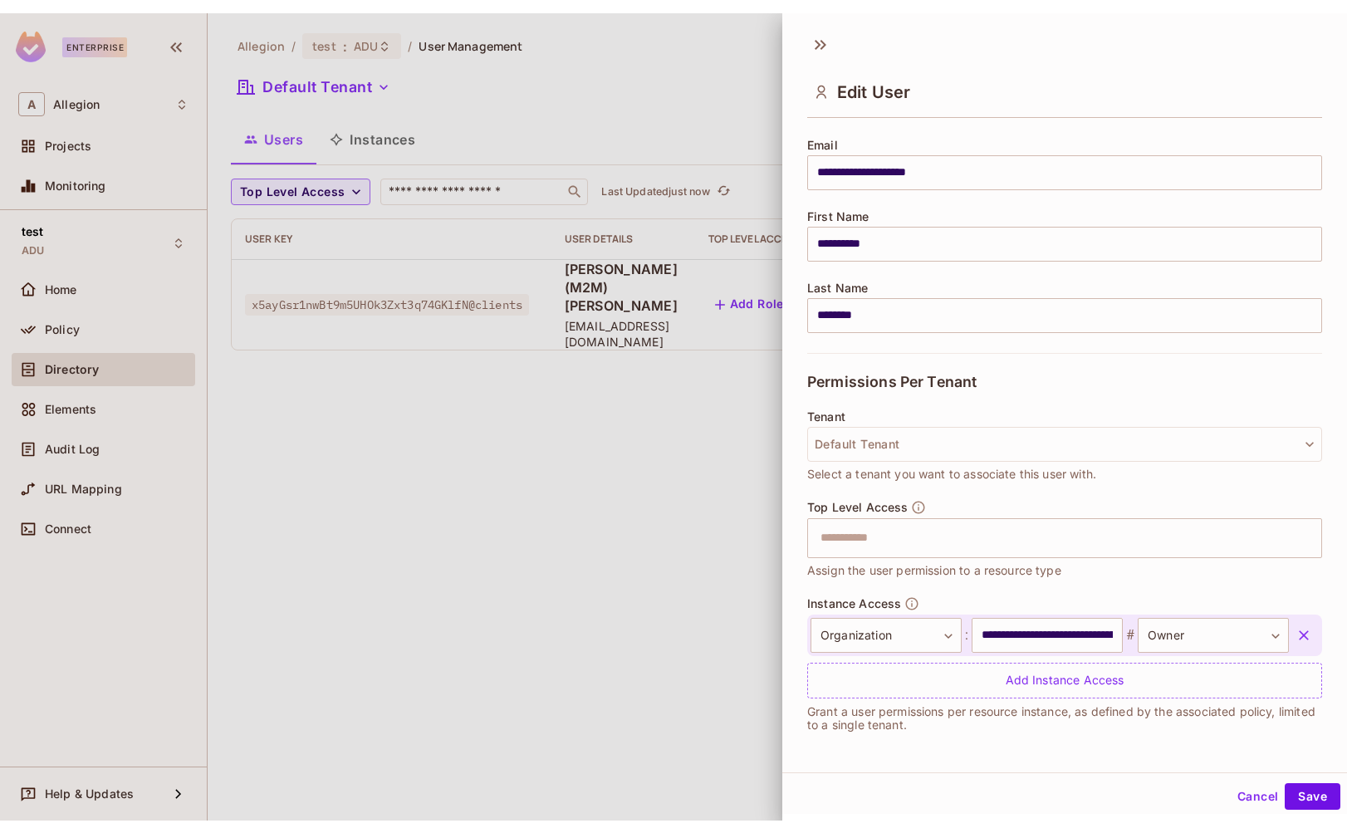
scroll to position [2, 0]
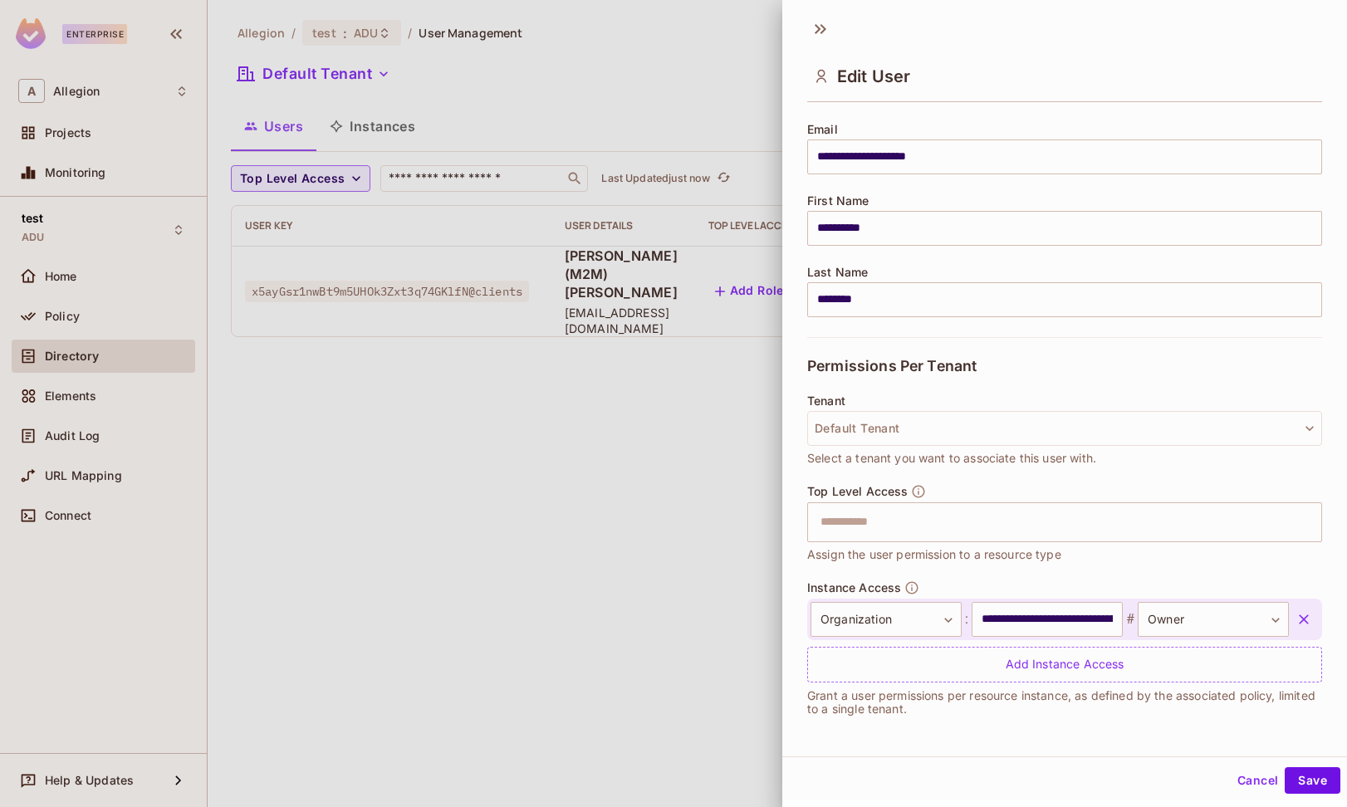
click at [610, 601] on div at bounding box center [673, 403] width 1347 height 807
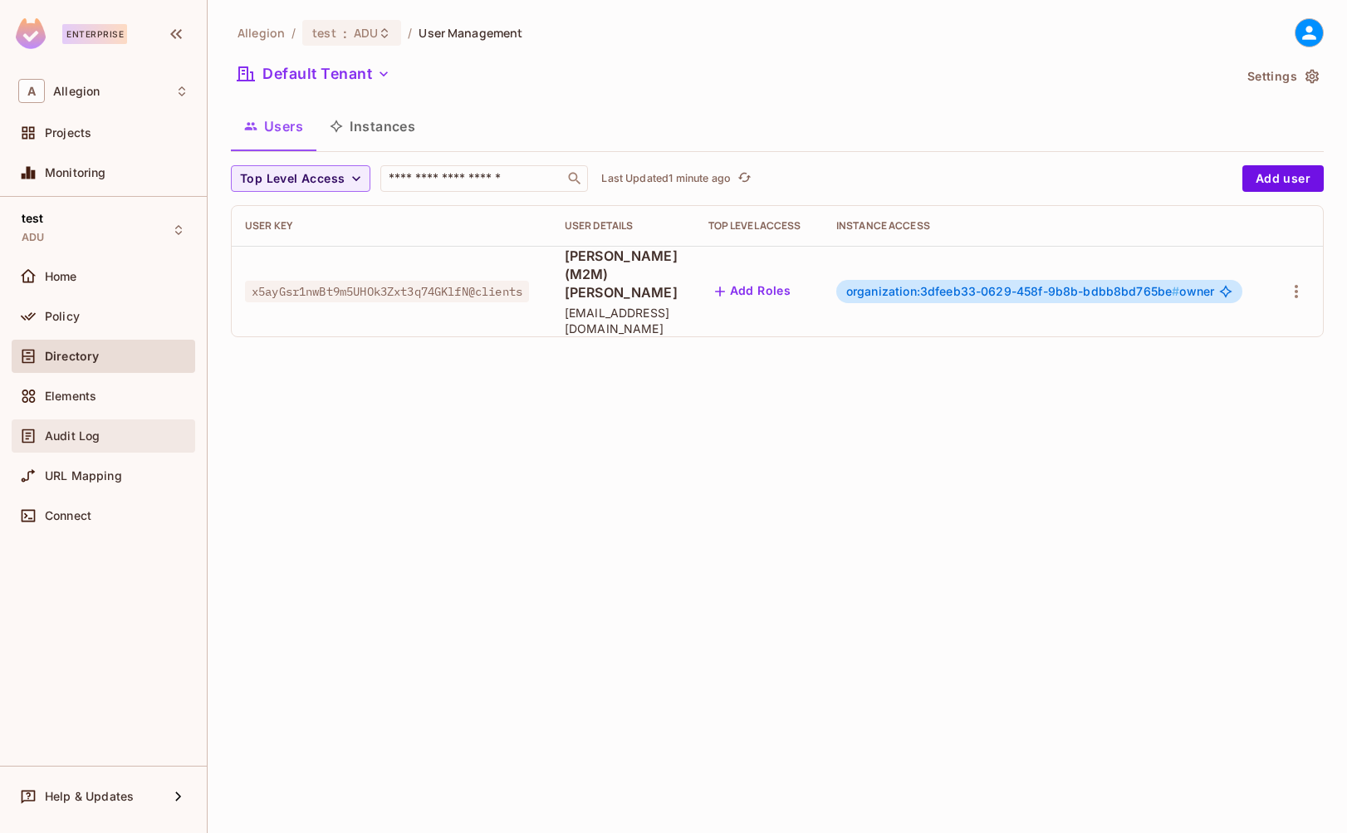
click at [100, 446] on div "Audit Log" at bounding box center [104, 435] width 184 height 33
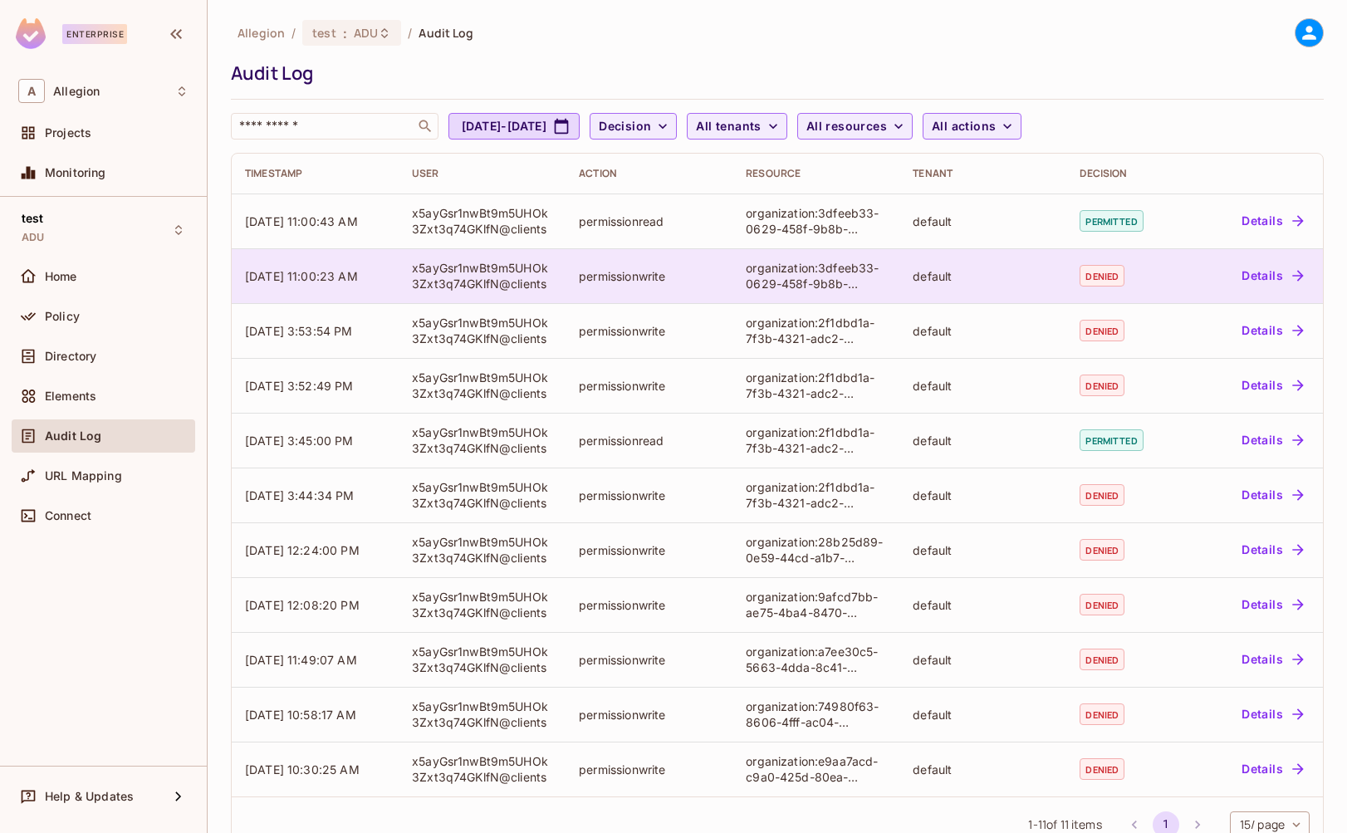
click at [681, 278] on div "permissionwrite" at bounding box center [649, 276] width 140 height 16
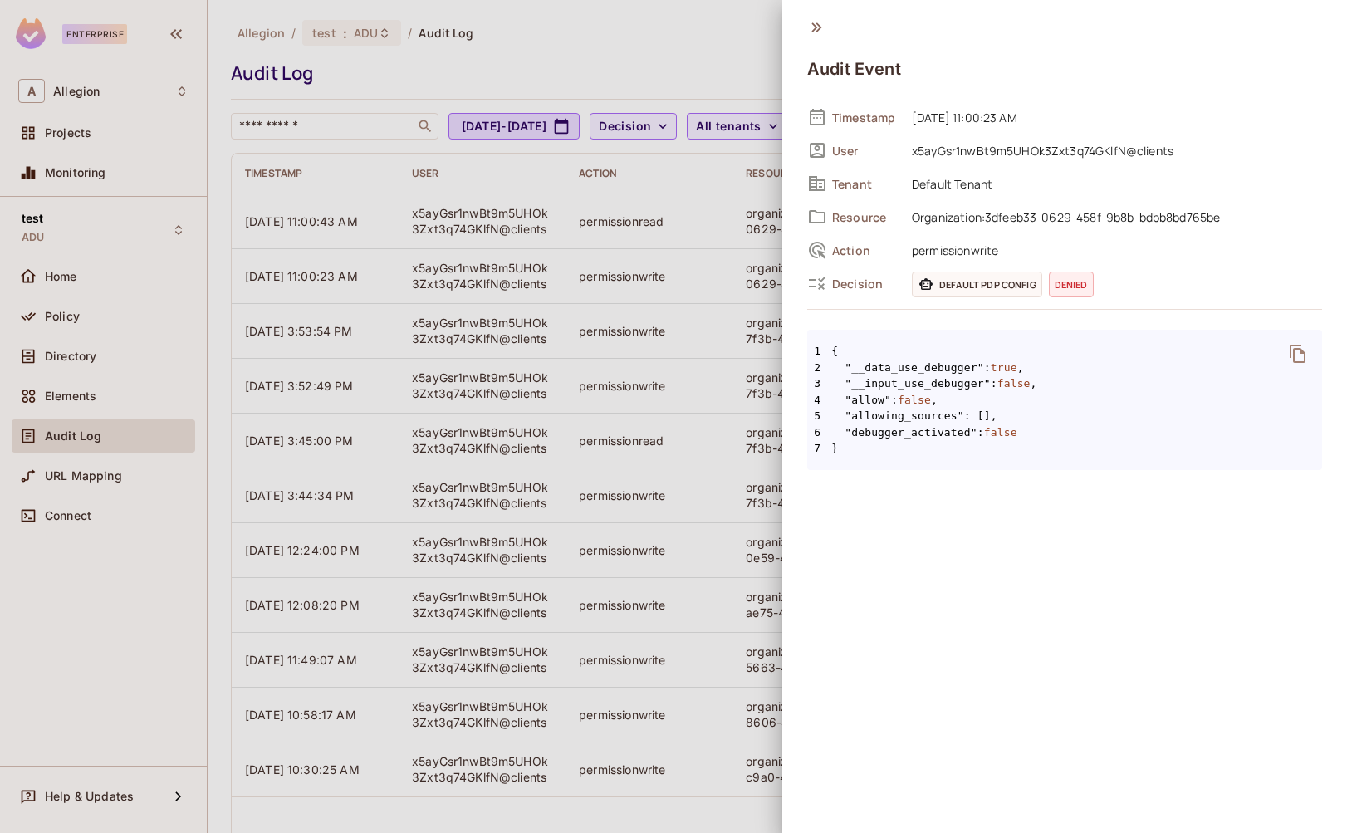
click at [984, 284] on span "Default PDP config" at bounding box center [977, 285] width 130 height 26
